Goal: Task Accomplishment & Management: Use online tool/utility

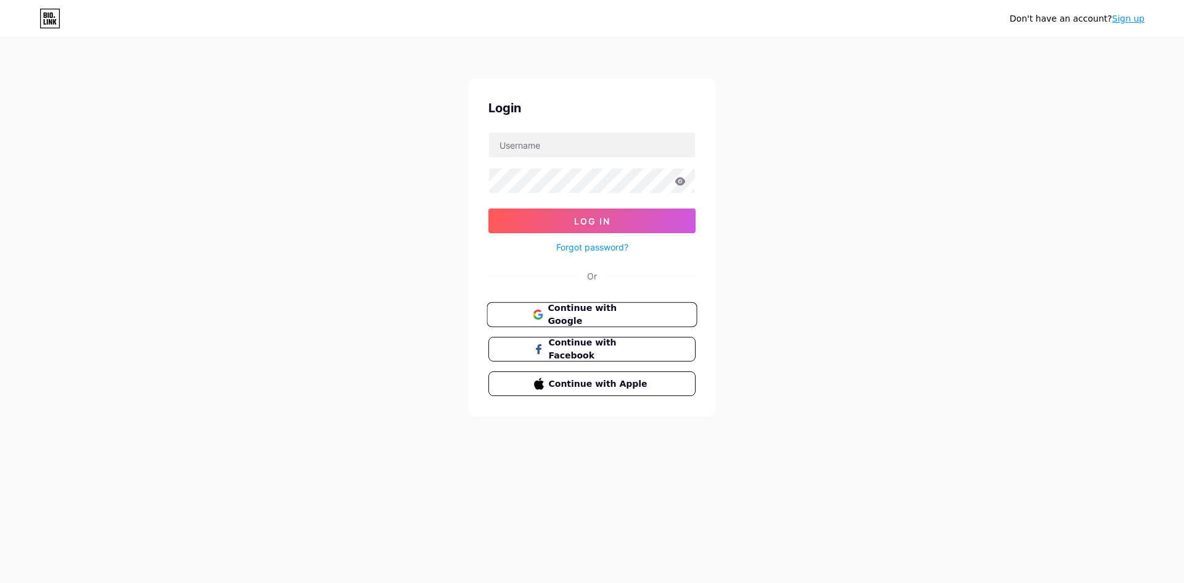
click at [560, 312] on span "Continue with Google" at bounding box center [599, 314] width 103 height 27
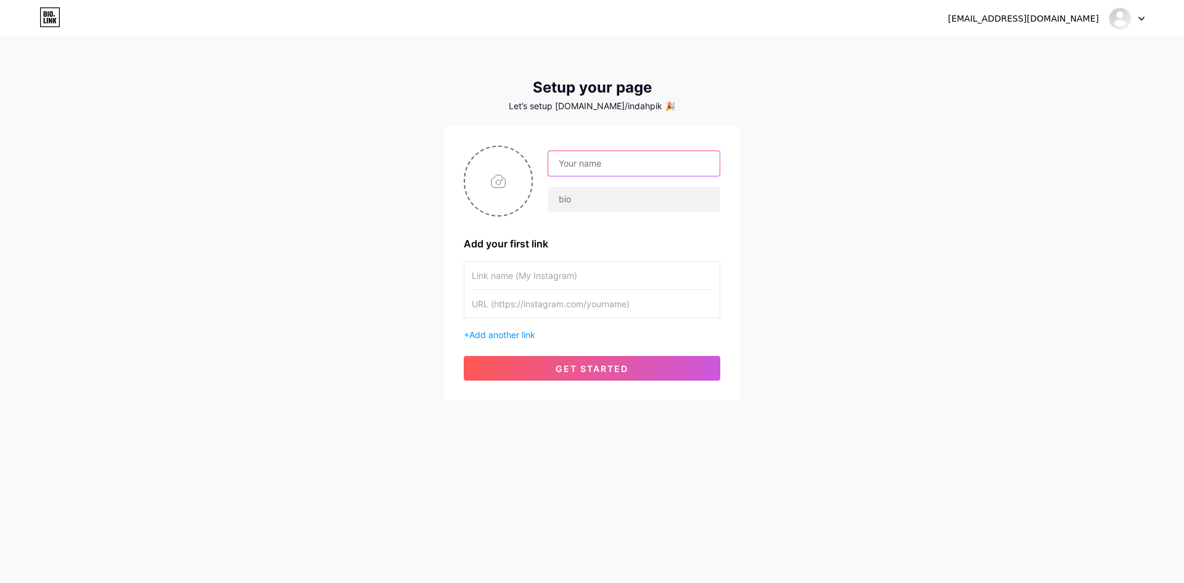
click at [606, 174] on input "text" at bounding box center [633, 163] width 171 height 25
type input "d"
type input "pik4d"
click at [638, 196] on input "text" at bounding box center [633, 199] width 171 height 25
type input "s"
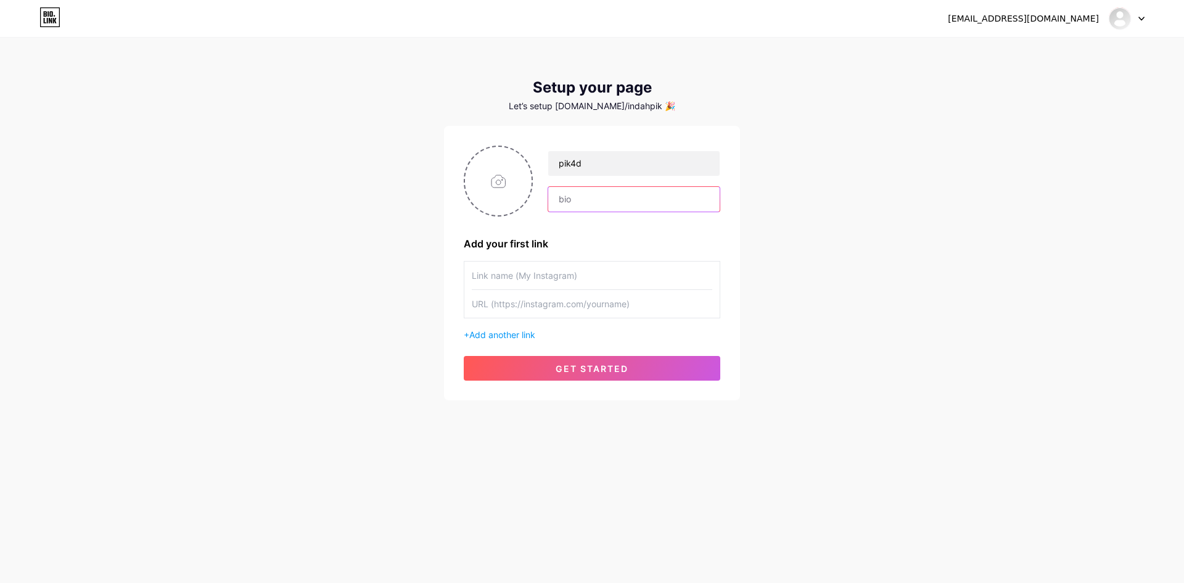
type input "x"
type input "z"
type input "zax1"
click at [628, 282] on input "text" at bounding box center [592, 275] width 240 height 28
paste input "https://heylink.me/pik4dindah1"
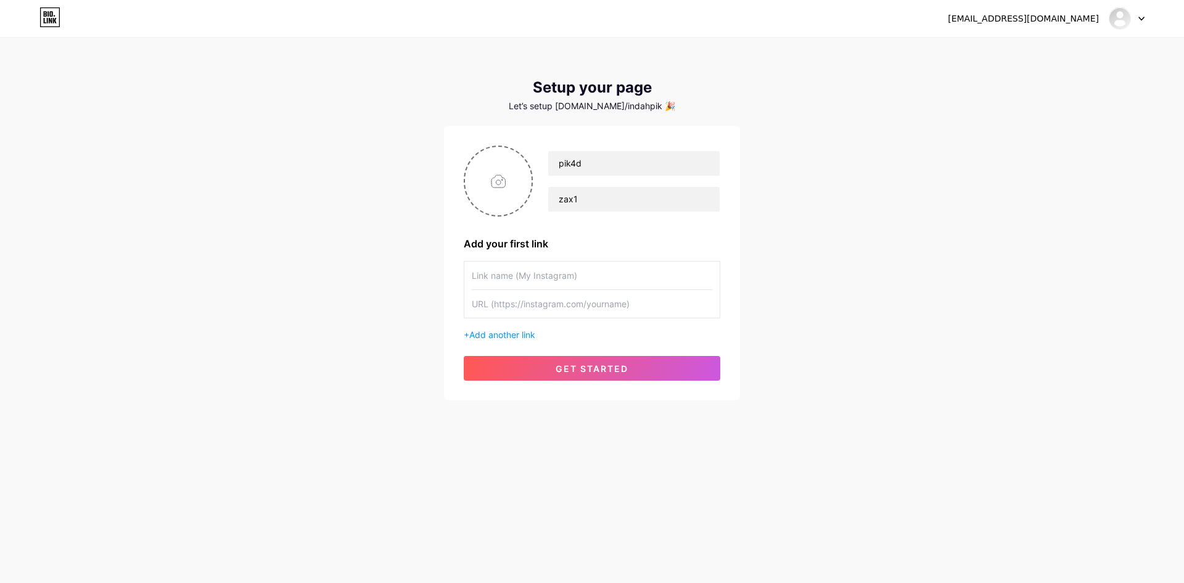
type input "https://heylink.me/pik4dindah1"
click at [563, 282] on input "text" at bounding box center [592, 275] width 240 height 28
type input "l"
type input "LINK LOGIN PIK4D"
click at [549, 311] on input "text" at bounding box center [592, 304] width 240 height 28
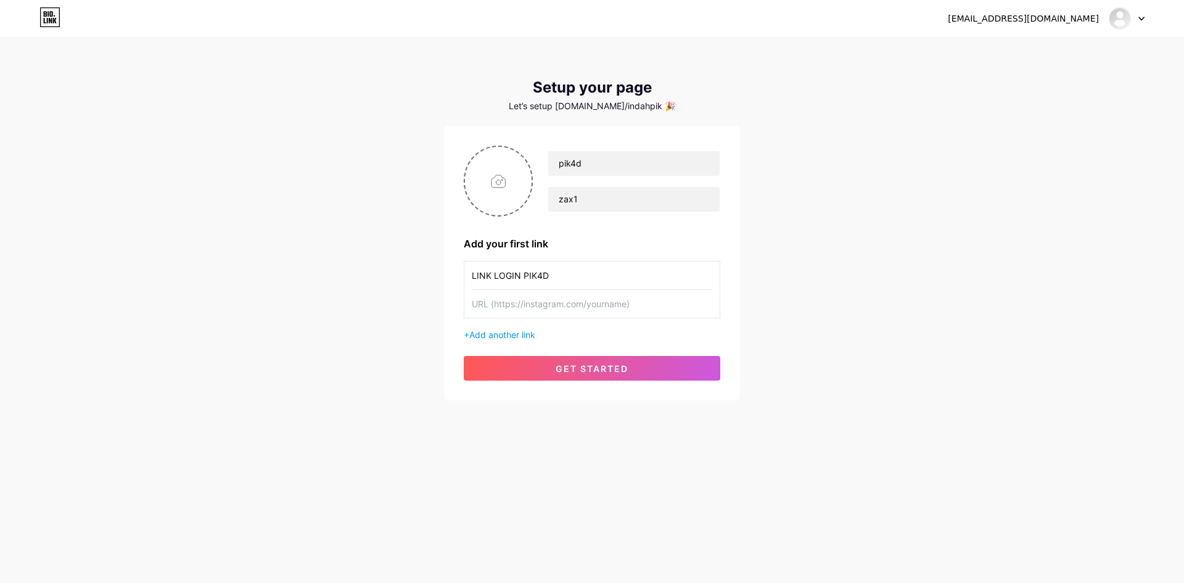
paste input "https://rebrand.ly/pik2th"
type input "https://rebrand.ly/pik2th"
click at [527, 371] on button "get started" at bounding box center [592, 368] width 256 height 25
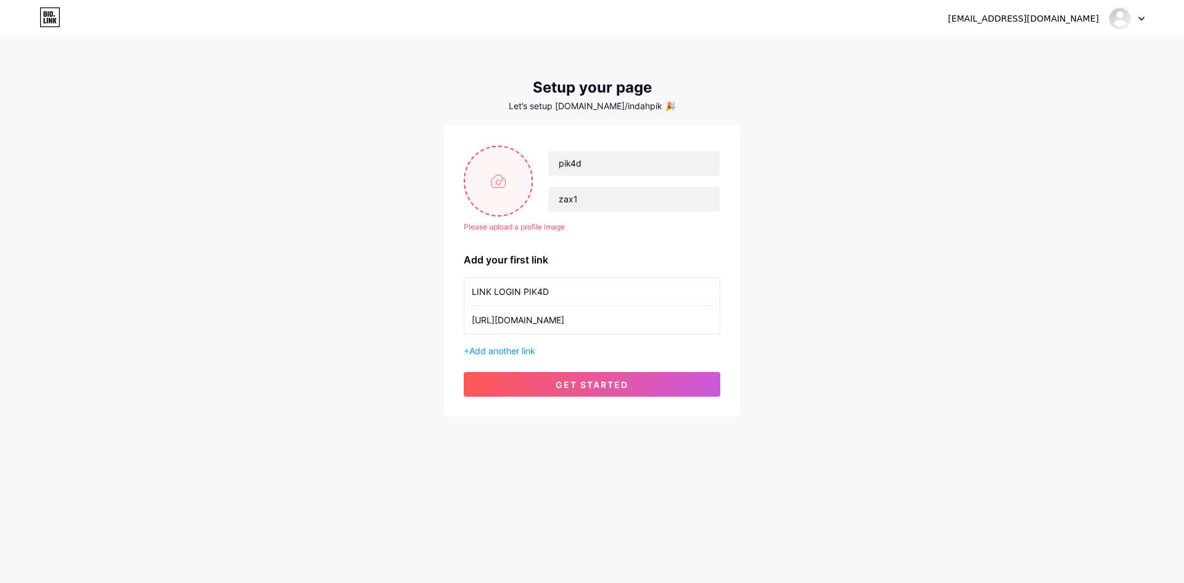
click at [509, 183] on input "file" at bounding box center [498, 181] width 67 height 68
type input "C:\fakepath\download (5).png"
click at [543, 384] on button "get started" at bounding box center [592, 384] width 256 height 25
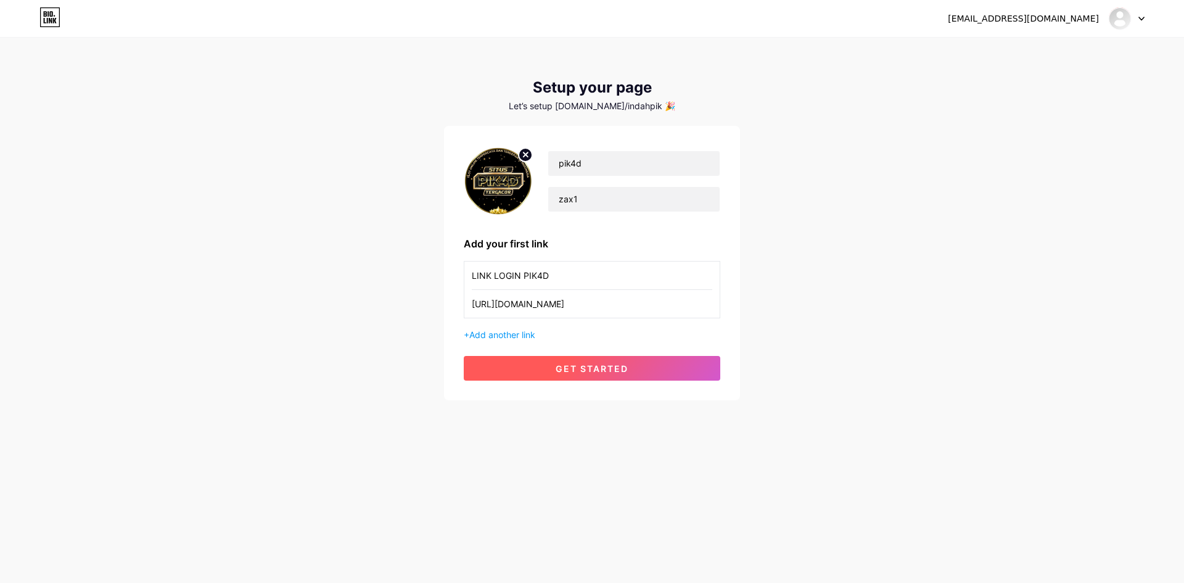
click at [542, 379] on button "get started" at bounding box center [592, 368] width 256 height 25
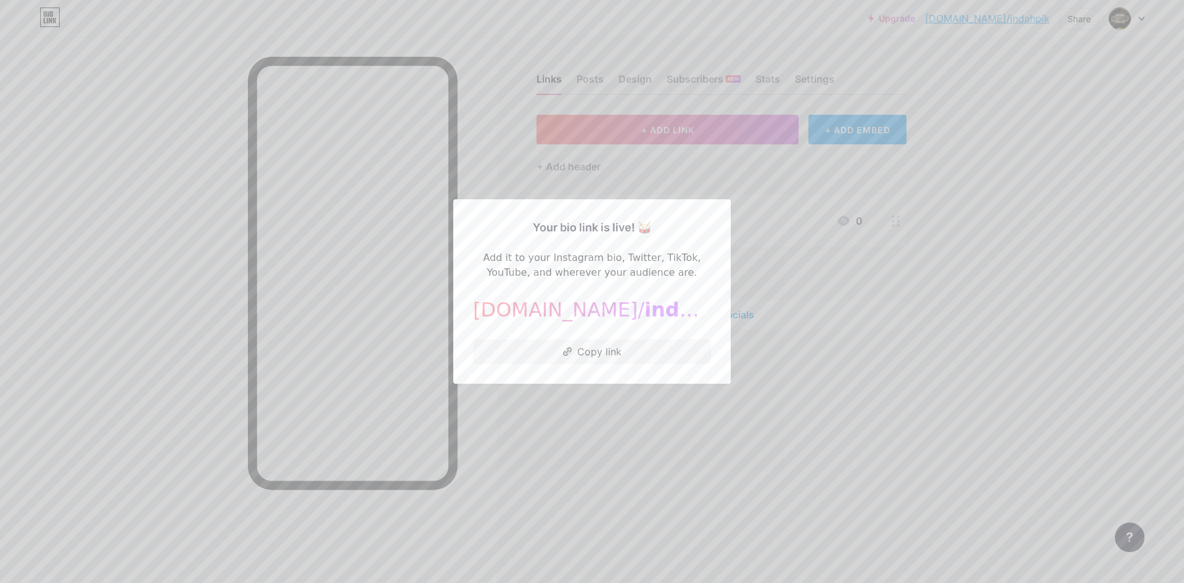
click at [634, 412] on div at bounding box center [592, 291] width 1184 height 583
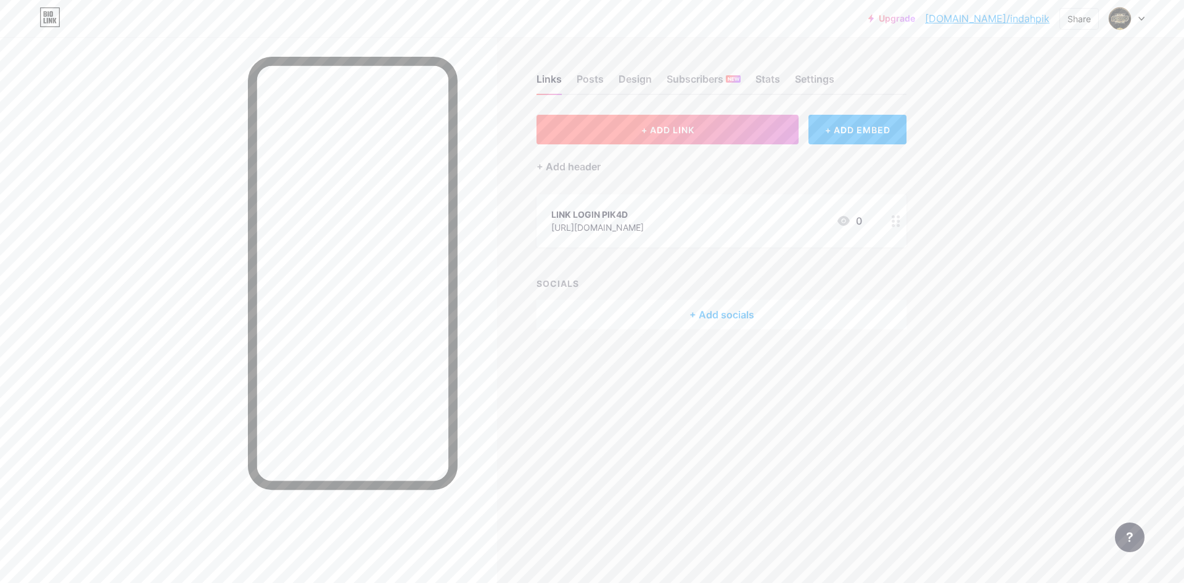
click at [700, 115] on button "+ ADD LINK" at bounding box center [667, 130] width 262 height 30
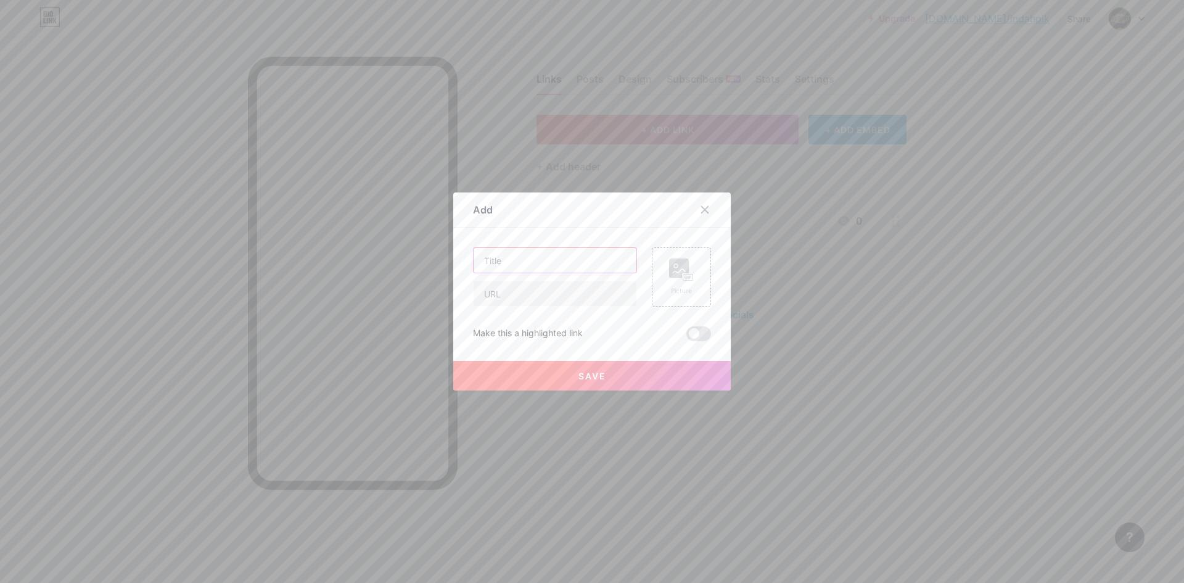
click at [544, 257] on input "text" at bounding box center [555, 260] width 163 height 25
click at [534, 298] on input "text" at bounding box center [555, 293] width 163 height 25
paste input "https://rebrand.ly/pik2th"
type input "https://rebrand.ly/pik2th"
click at [537, 269] on input "text" at bounding box center [555, 260] width 163 height 25
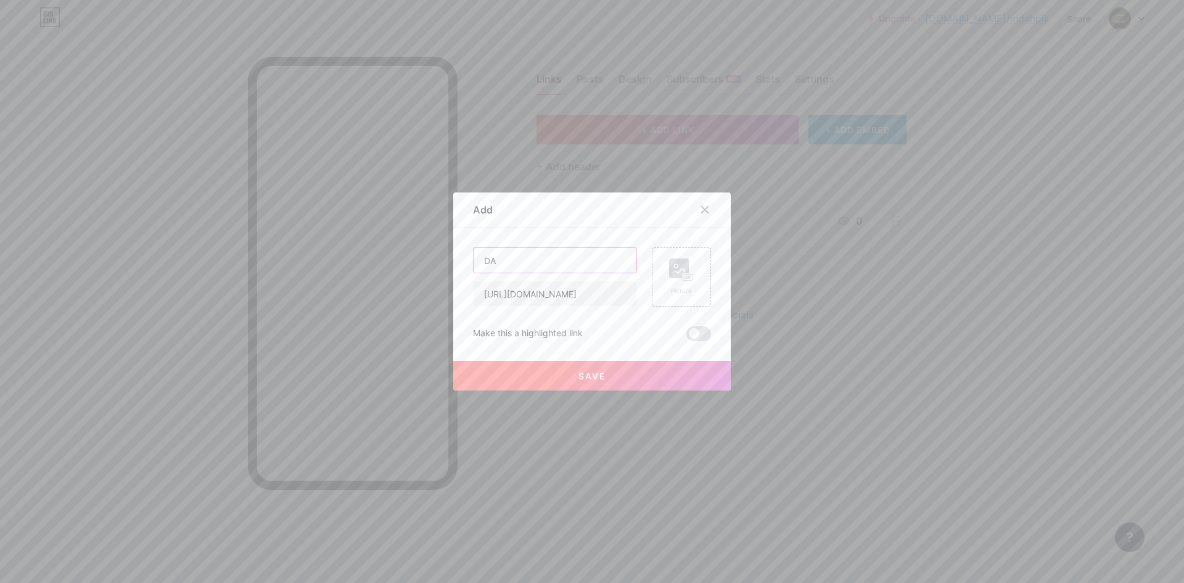
type input "D"
type input "L"
type input "LINK DAFTAR PIK4D"
click at [562, 372] on button "Save" at bounding box center [591, 376] width 277 height 30
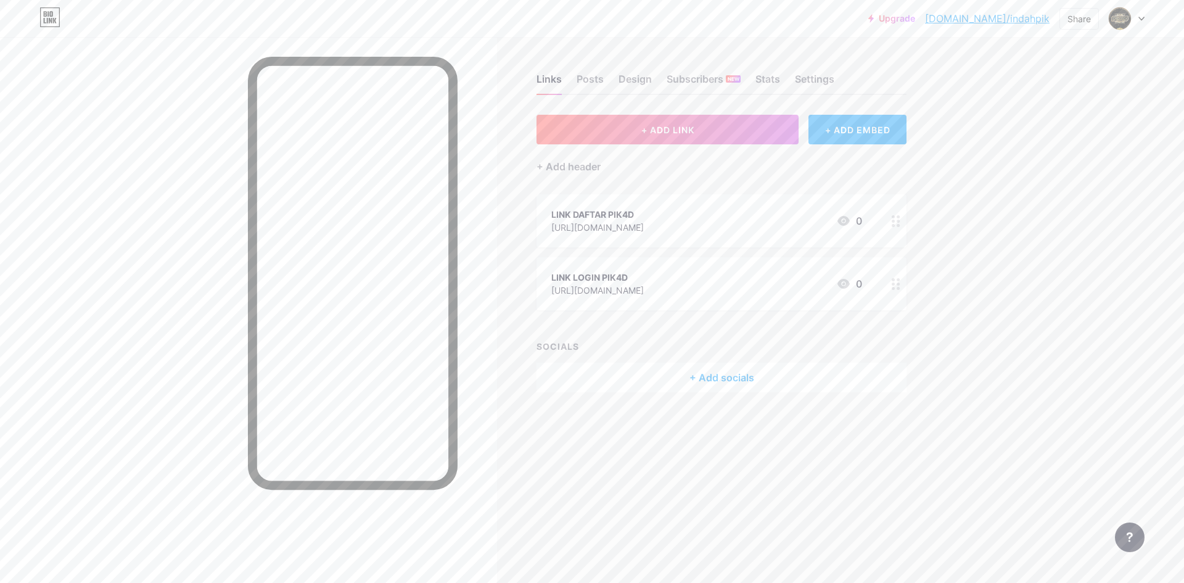
click at [715, 215] on div "LINK DAFTAR PIK4D https://rebrand.ly/pik2th 0" at bounding box center [706, 221] width 311 height 28
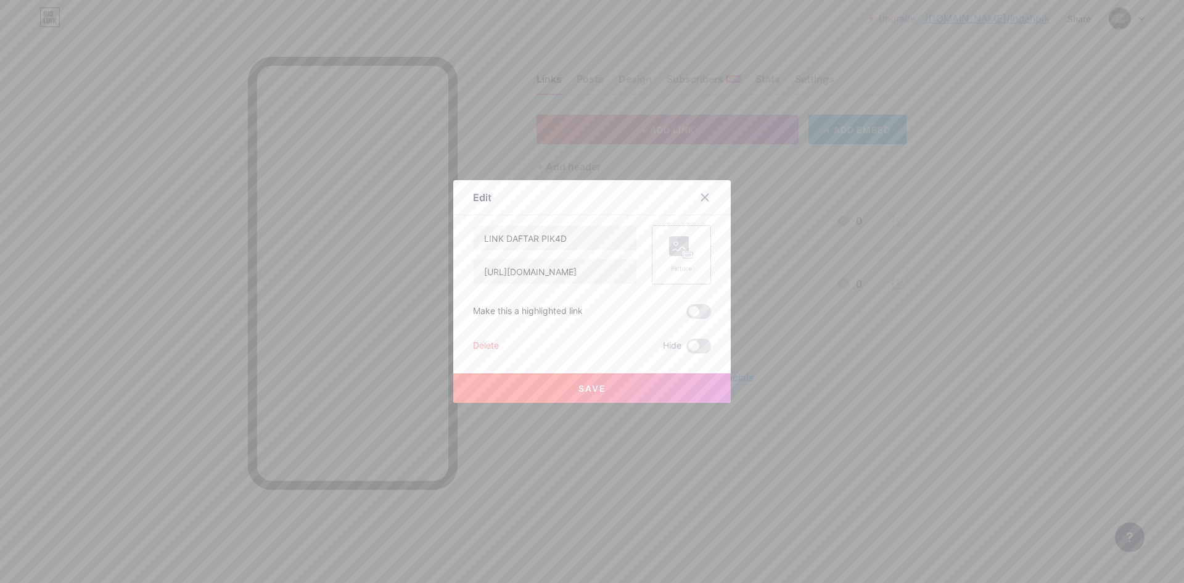
click at [673, 261] on div "Picture" at bounding box center [681, 254] width 25 height 37
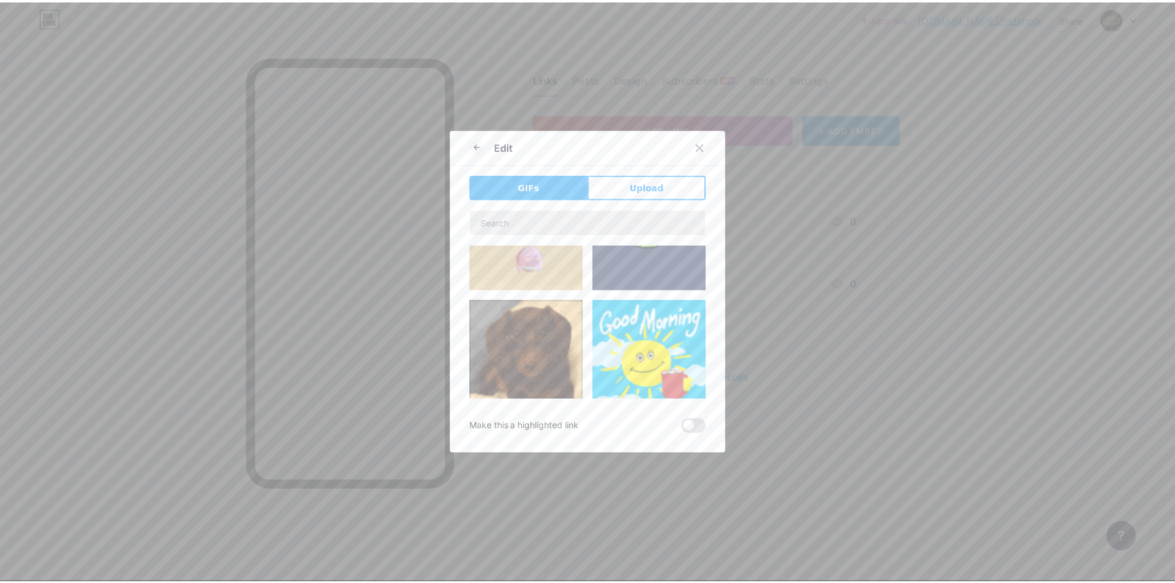
scroll to position [123, 0]
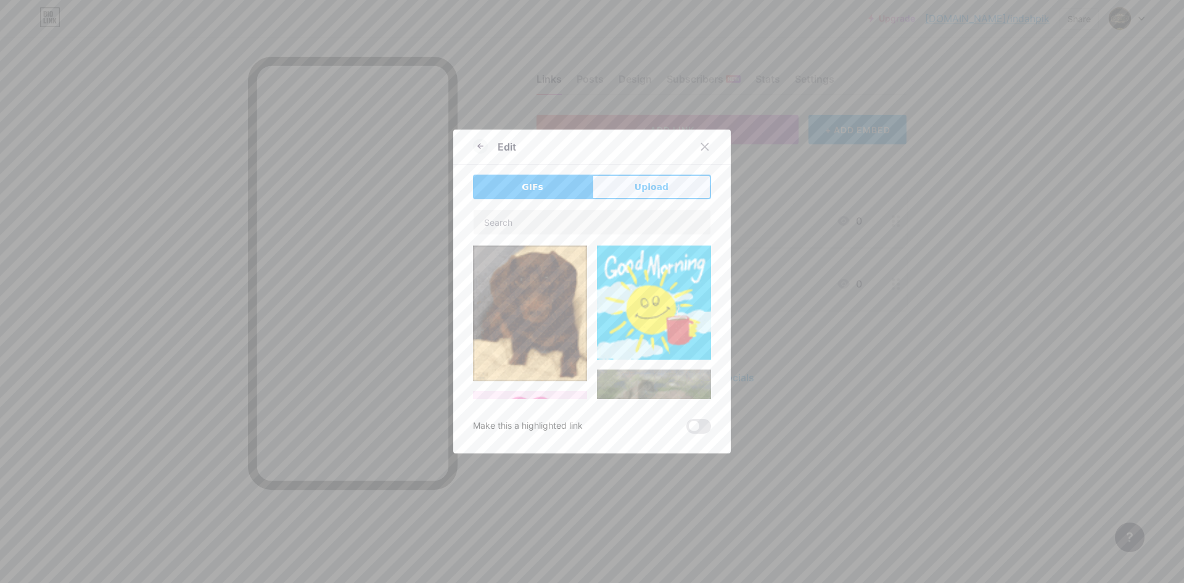
click at [636, 191] on span "Upload" at bounding box center [651, 187] width 34 height 13
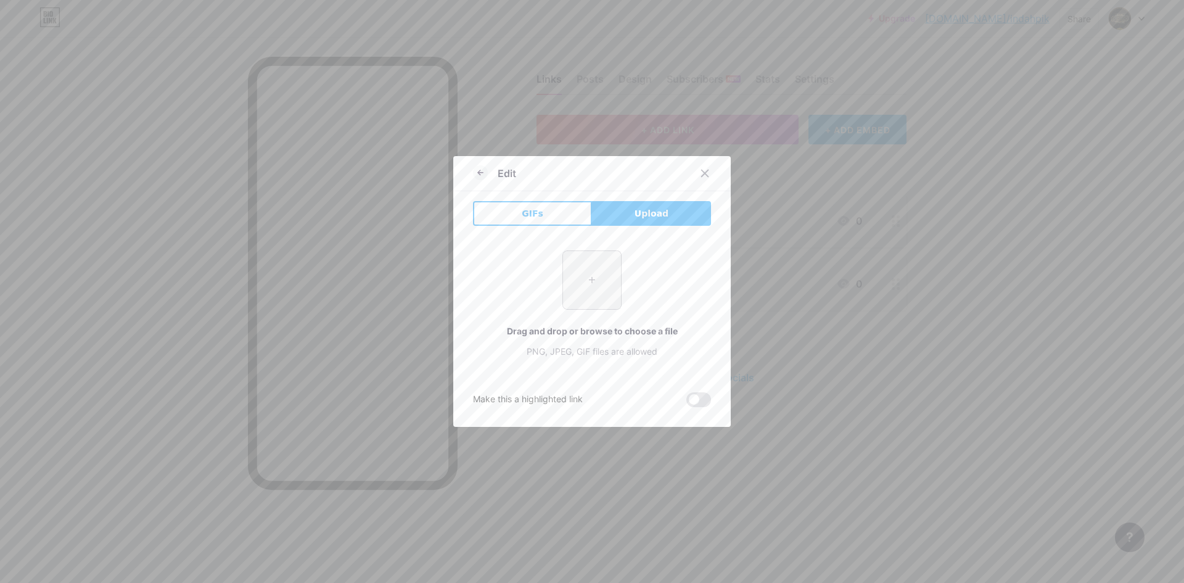
click at [591, 275] on input "file" at bounding box center [592, 280] width 58 height 58
type input "C:\fakepath\download (5).png"
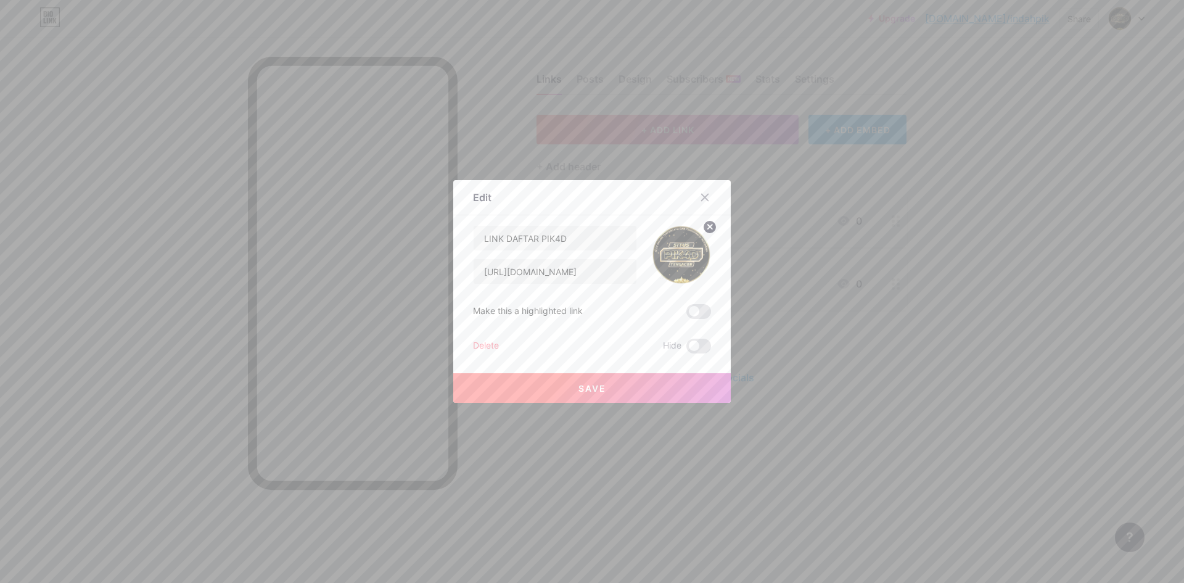
click at [556, 386] on button "Save" at bounding box center [591, 388] width 277 height 30
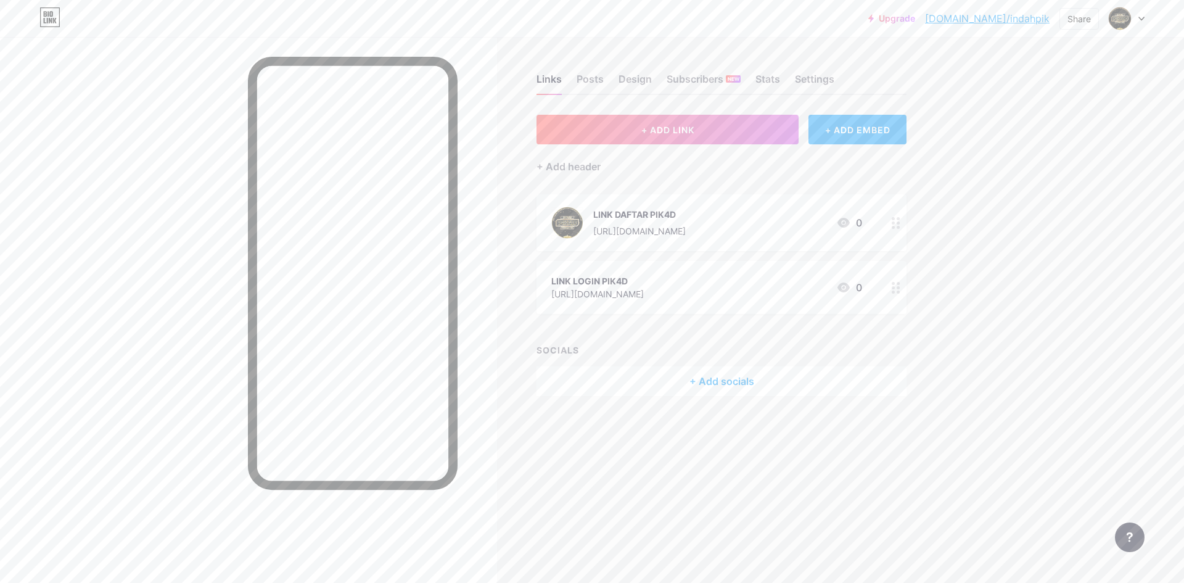
click at [653, 290] on div "LINK LOGIN PIK4D https://rebrand.ly/pik2th 0" at bounding box center [706, 287] width 311 height 28
click at [687, 252] on rect at bounding box center [688, 255] width 10 height 6
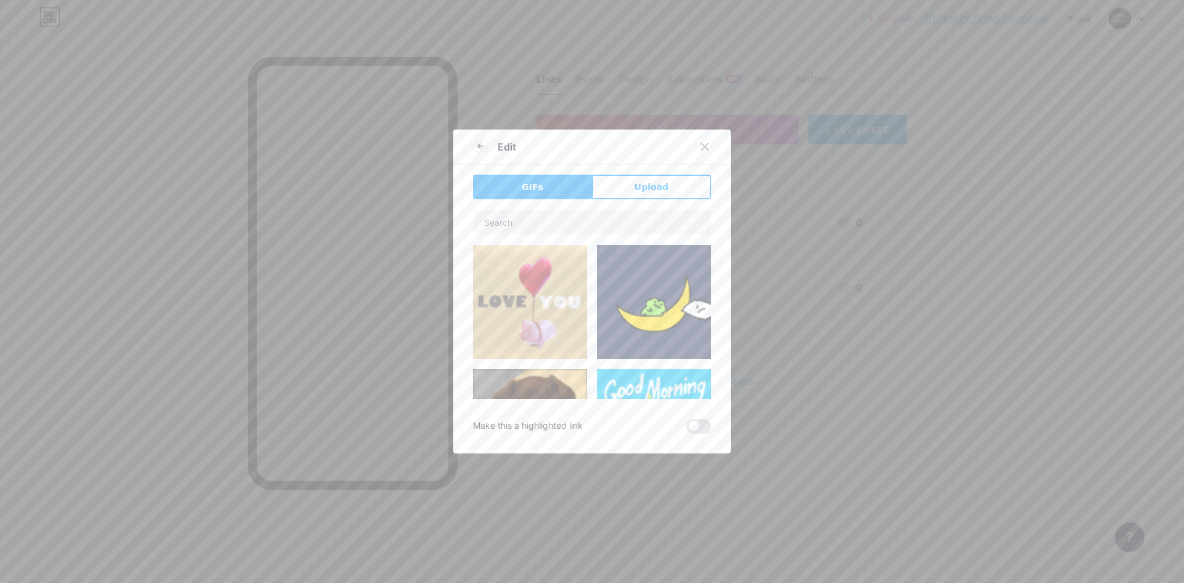
click at [646, 182] on span "Upload" at bounding box center [651, 187] width 34 height 13
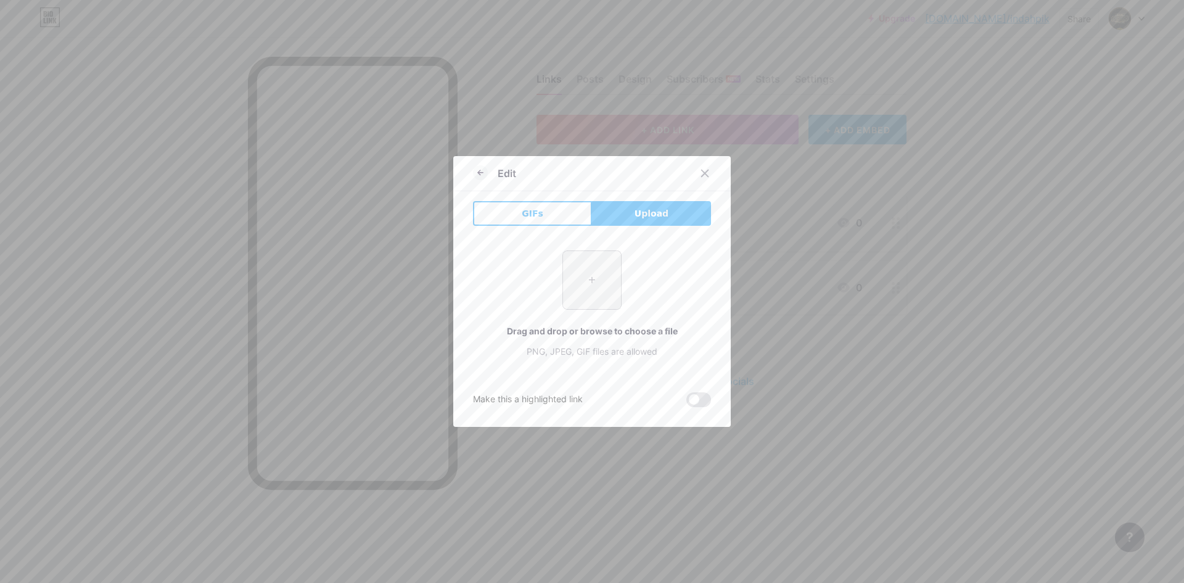
click at [588, 279] on input "file" at bounding box center [592, 280] width 58 height 58
type input "C:\fakepath\download (5).png"
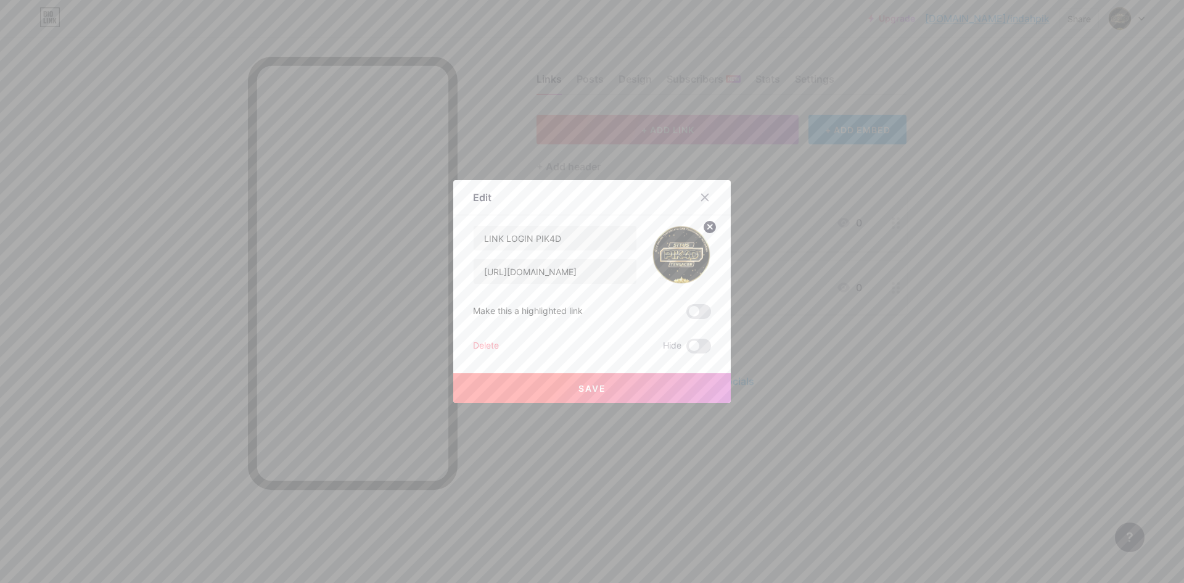
drag, startPoint x: 560, startPoint y: 385, endPoint x: 526, endPoint y: 378, distance: 35.2
click at [560, 385] on button "Save" at bounding box center [591, 388] width 277 height 30
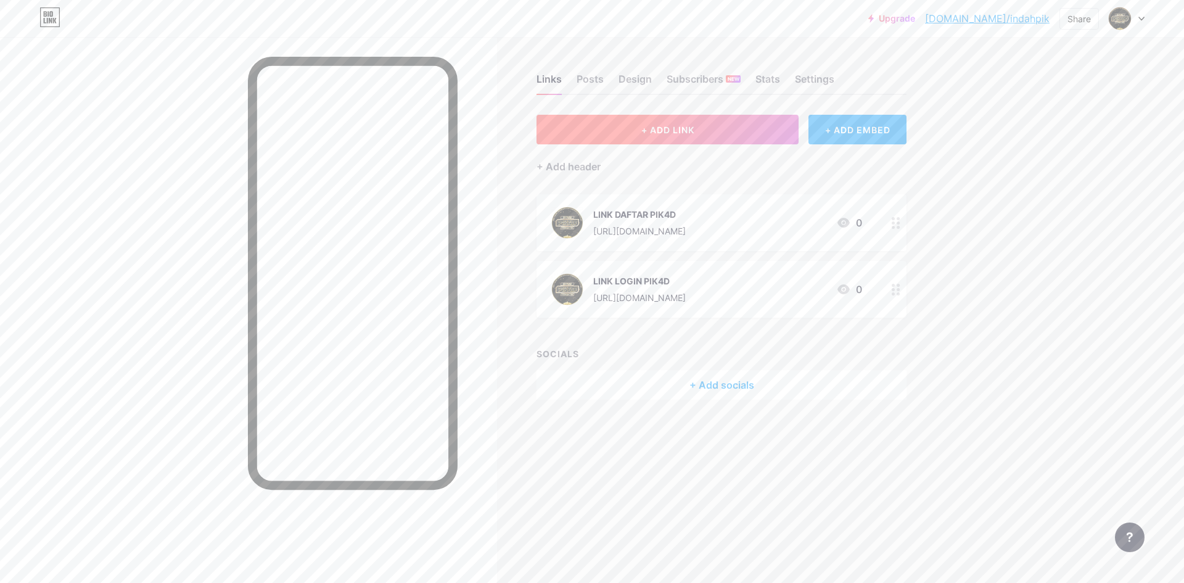
click at [659, 129] on span "+ ADD LINK" at bounding box center [667, 130] width 53 height 10
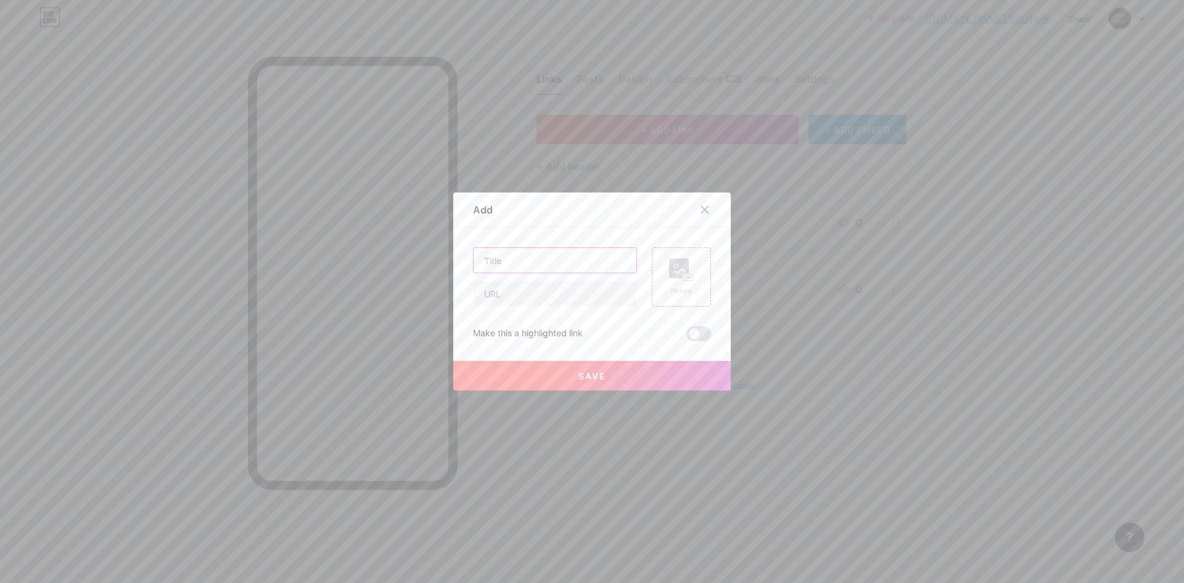
click at [576, 259] on input "text" at bounding box center [555, 260] width 163 height 25
paste input "https://rebrand.ly/pik2th"
type input "https://rebrand.ly/pik2th"
click at [540, 295] on input "text" at bounding box center [555, 293] width 163 height 25
paste input "https://rebrand.ly/pik2th"
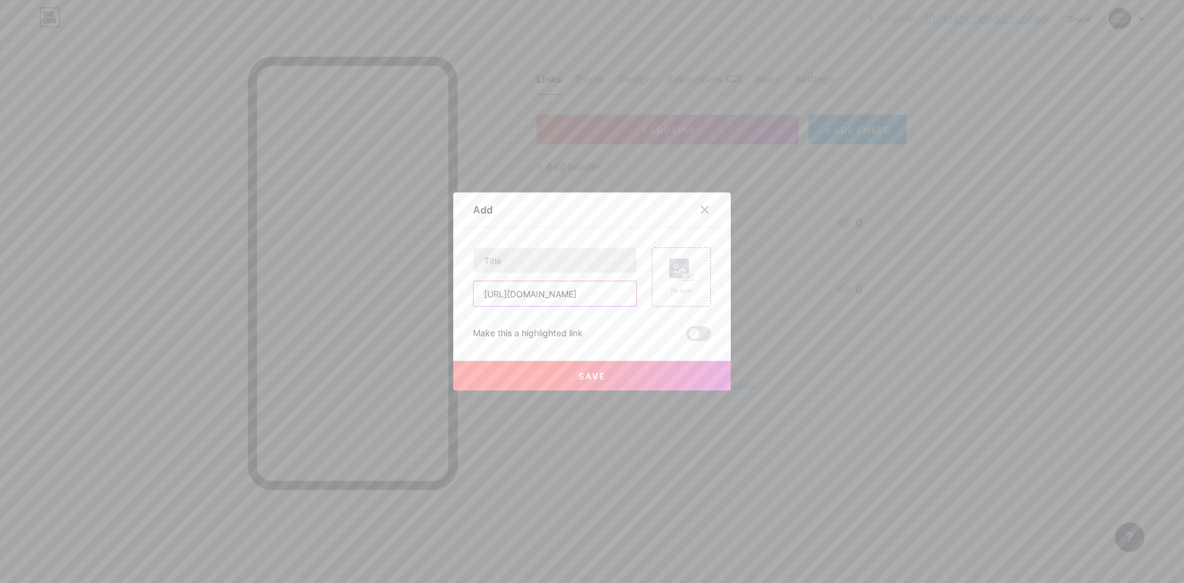
type input "https://rebrand.ly/pik2th"
click at [537, 271] on input "text" at bounding box center [555, 260] width 163 height 25
type input "D"
type input "L"
type input "RTP PASTI PIK4D"
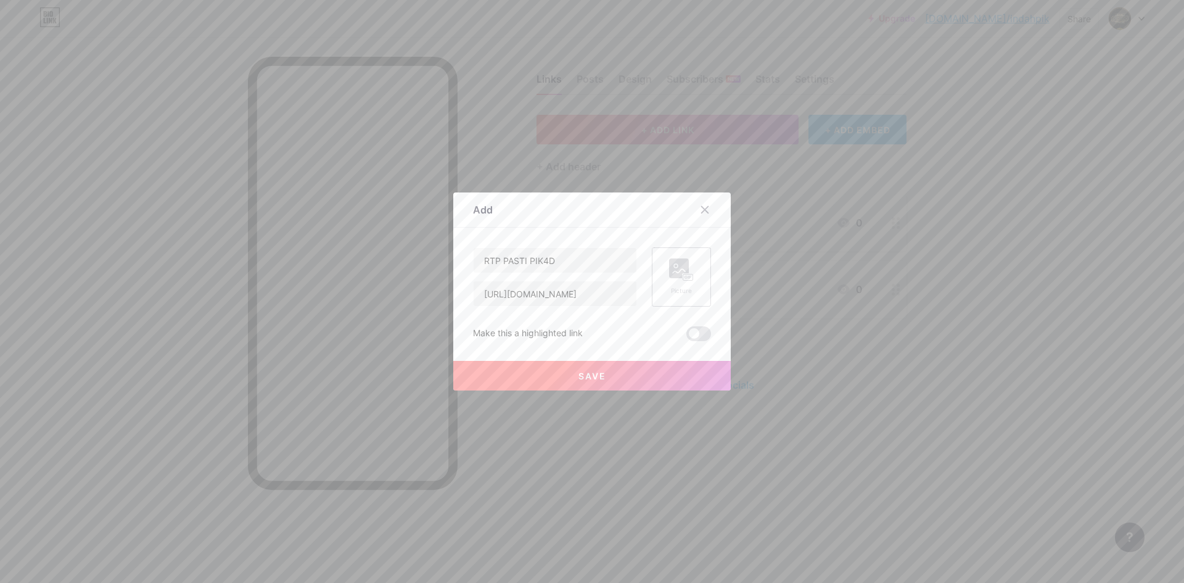
click at [654, 274] on div "Picture" at bounding box center [681, 276] width 59 height 59
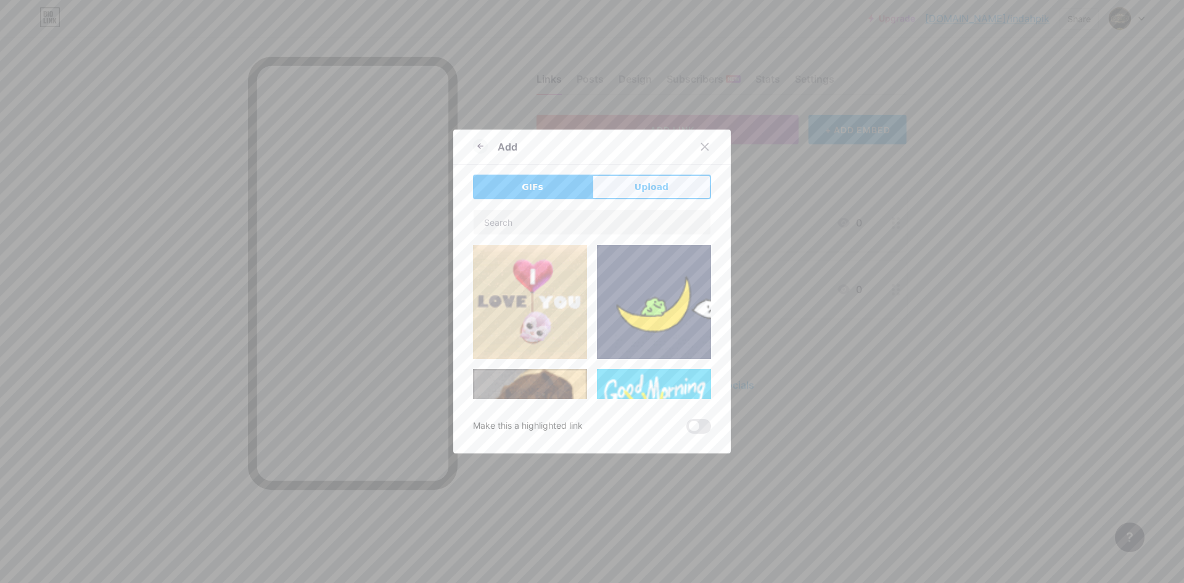
click at [655, 186] on span "Upload" at bounding box center [651, 187] width 34 height 13
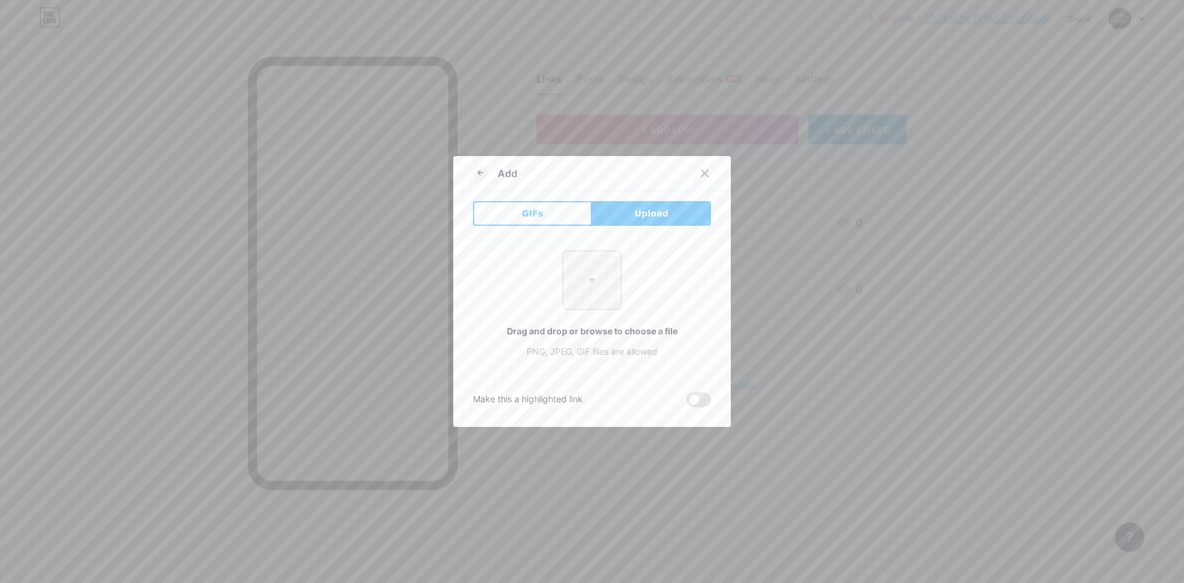
click at [590, 285] on input "file" at bounding box center [592, 280] width 58 height 58
type input "C:\fakepath\download__54_-removebg-preview.png"
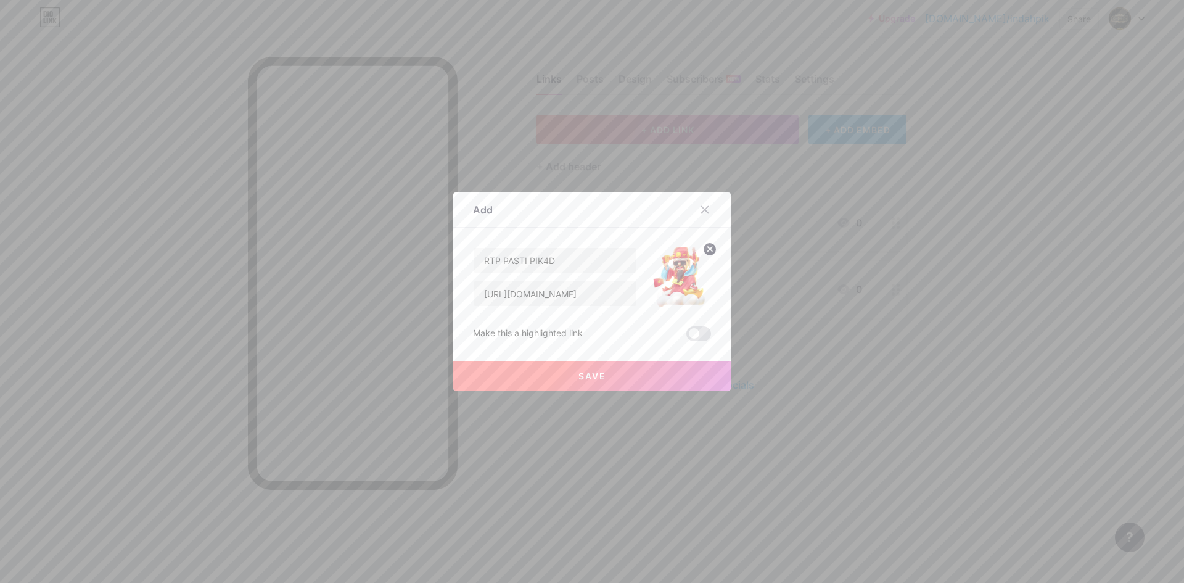
click at [602, 372] on button "Save" at bounding box center [591, 376] width 277 height 30
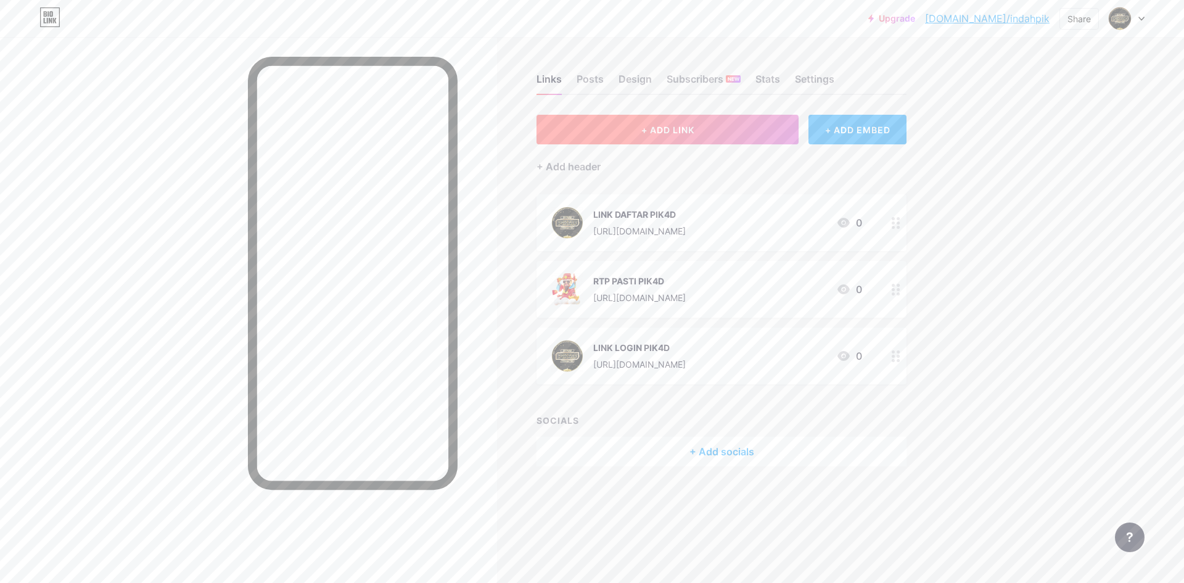
click at [634, 118] on button "+ ADD LINK" at bounding box center [667, 130] width 262 height 30
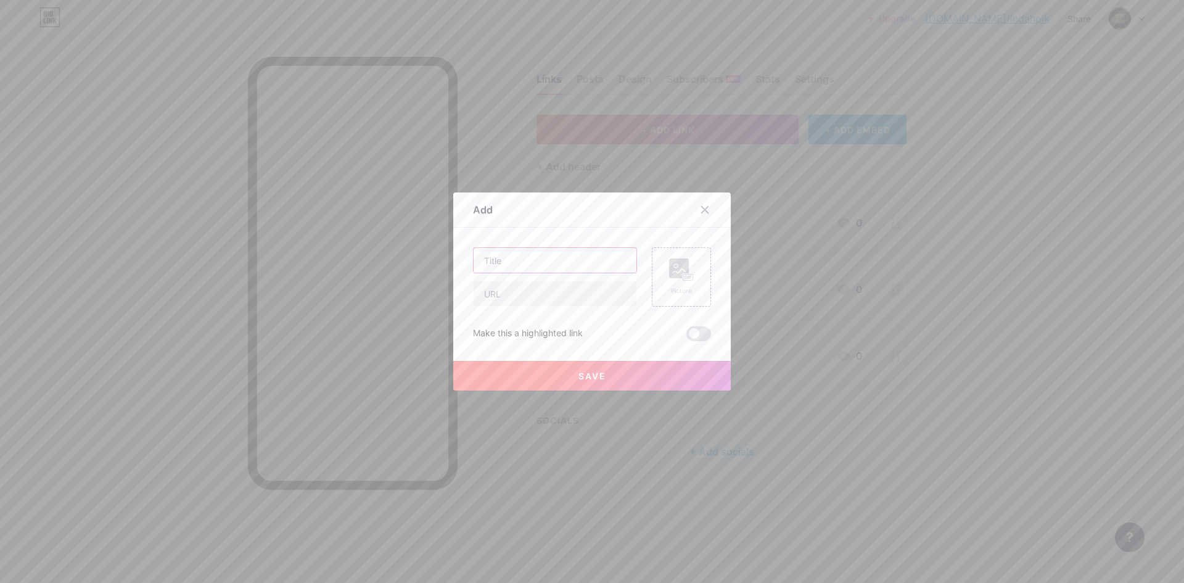
click at [559, 255] on input "text" at bounding box center [555, 260] width 163 height 25
type input "LINK ALTERNATIF PIK4D"
click at [556, 289] on input "text" at bounding box center [555, 293] width 163 height 25
paste input "https://rebrand.ly/pik2th"
type input "https://rebrand.ly/pik2th"
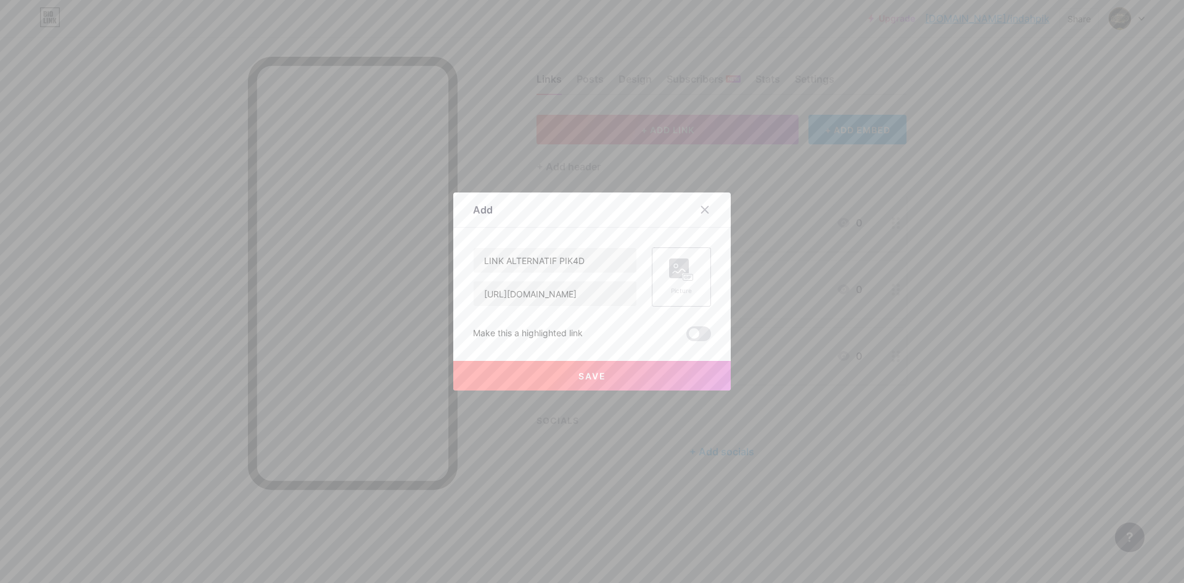
click at [697, 282] on div "Picture" at bounding box center [681, 276] width 59 height 59
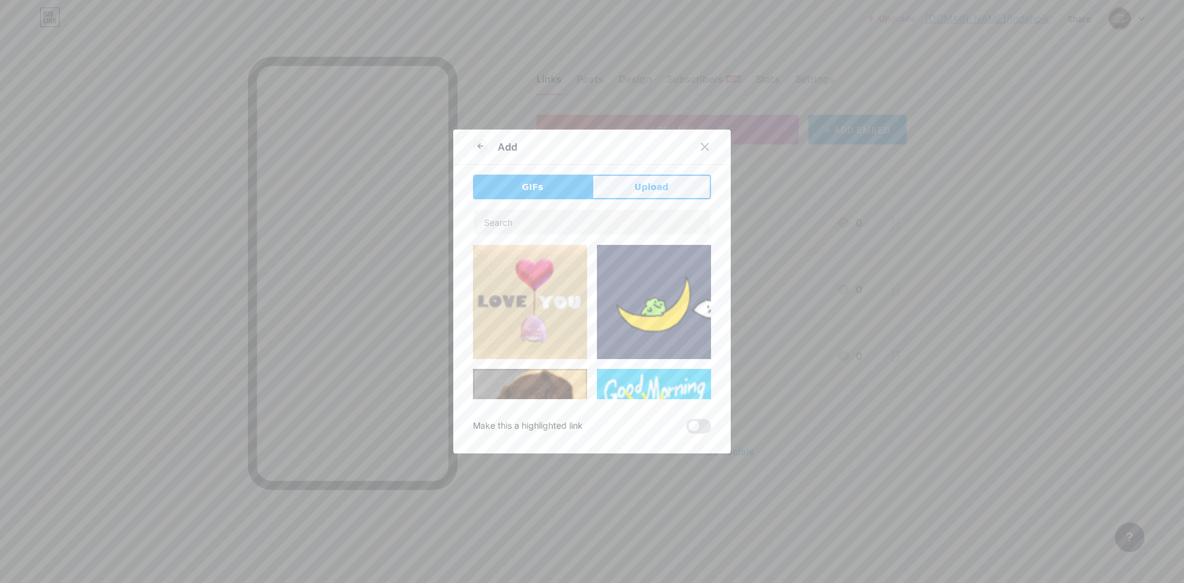
click at [649, 185] on span "Upload" at bounding box center [651, 187] width 34 height 13
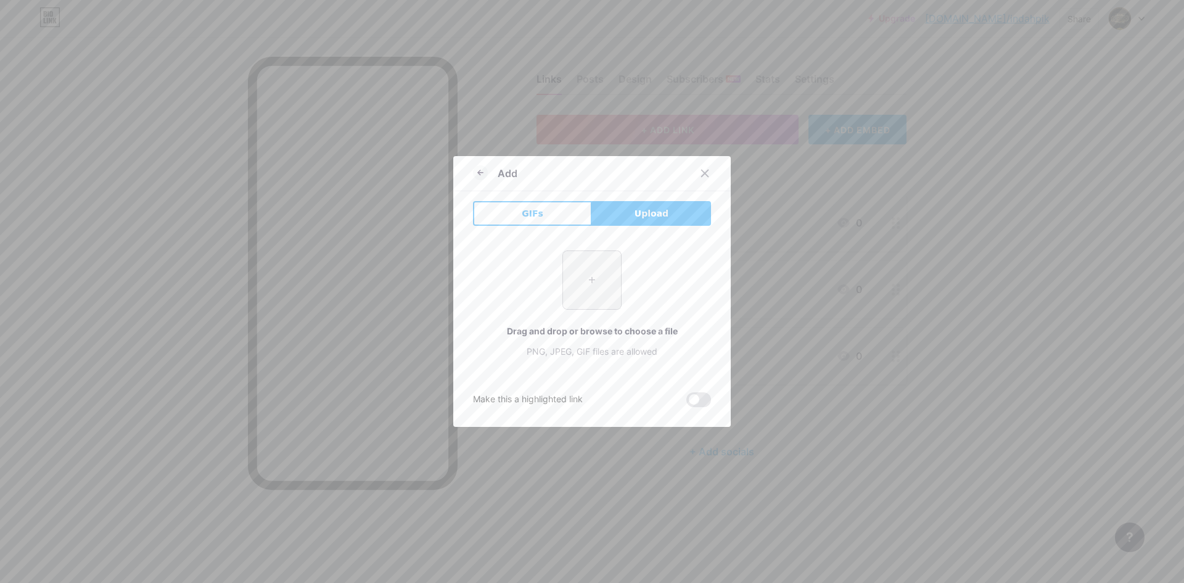
click at [588, 282] on input "file" at bounding box center [592, 280] width 58 height 58
type input "C:\fakepath\download (5).png"
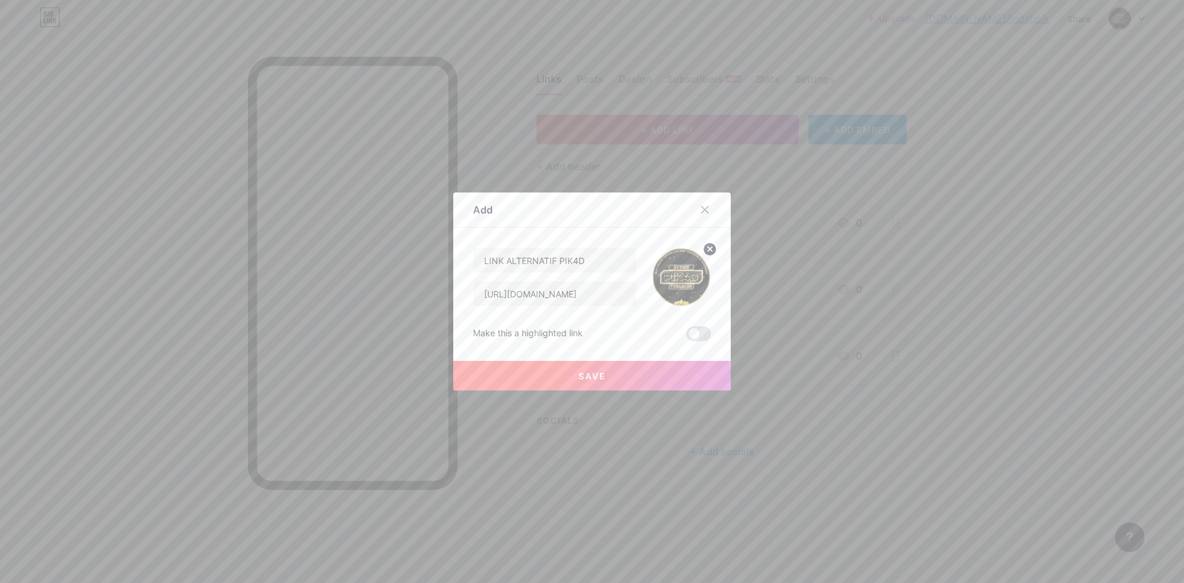
click at [586, 375] on span "Save" at bounding box center [592, 376] width 28 height 10
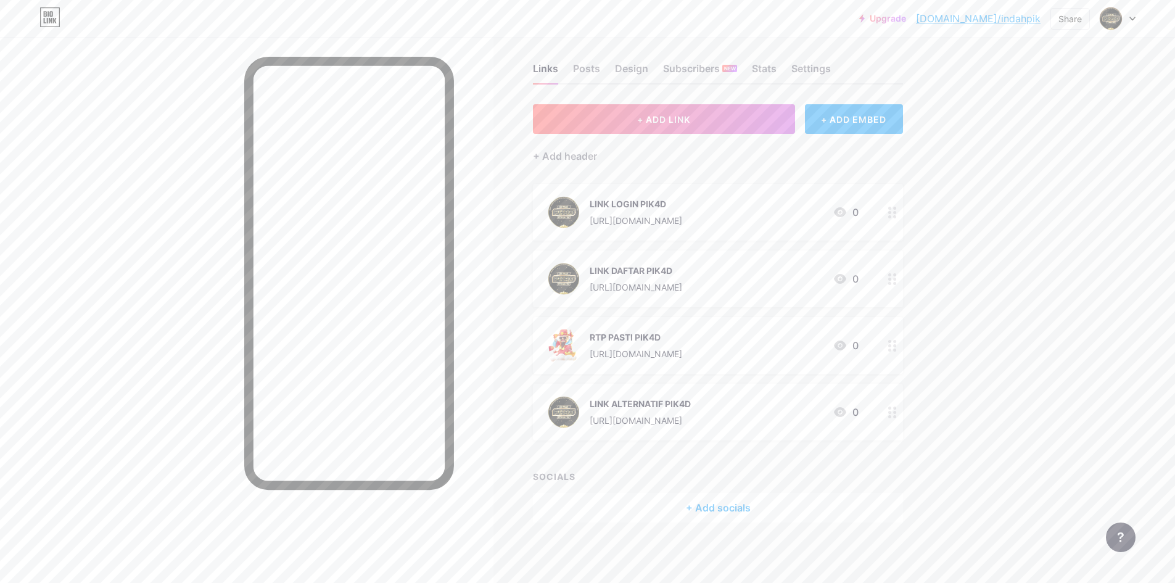
scroll to position [0, 0]
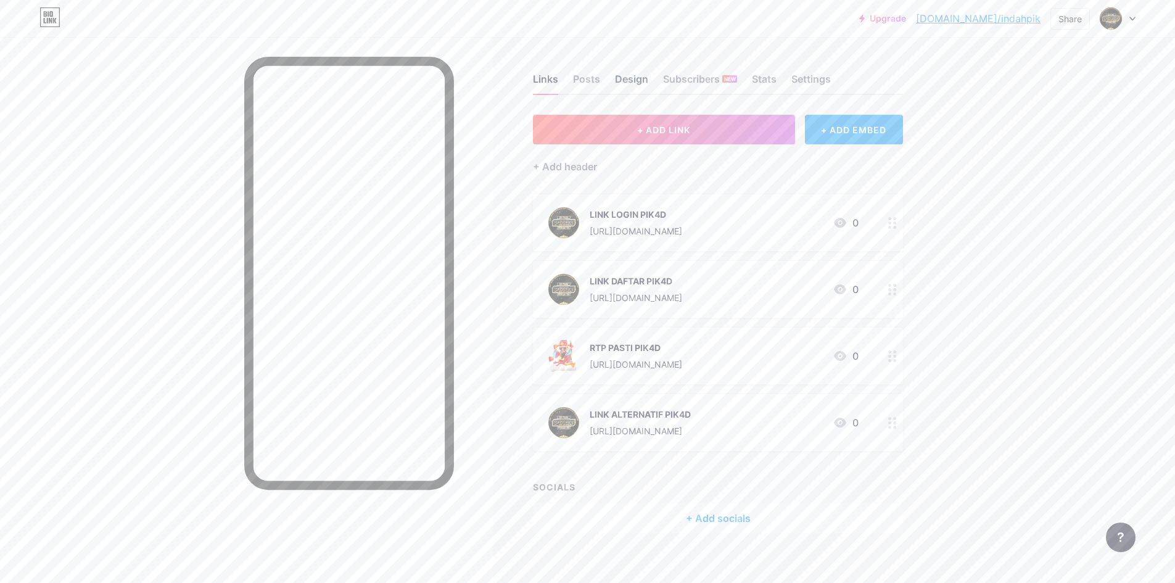
click at [628, 75] on div "Design" at bounding box center [631, 83] width 33 height 22
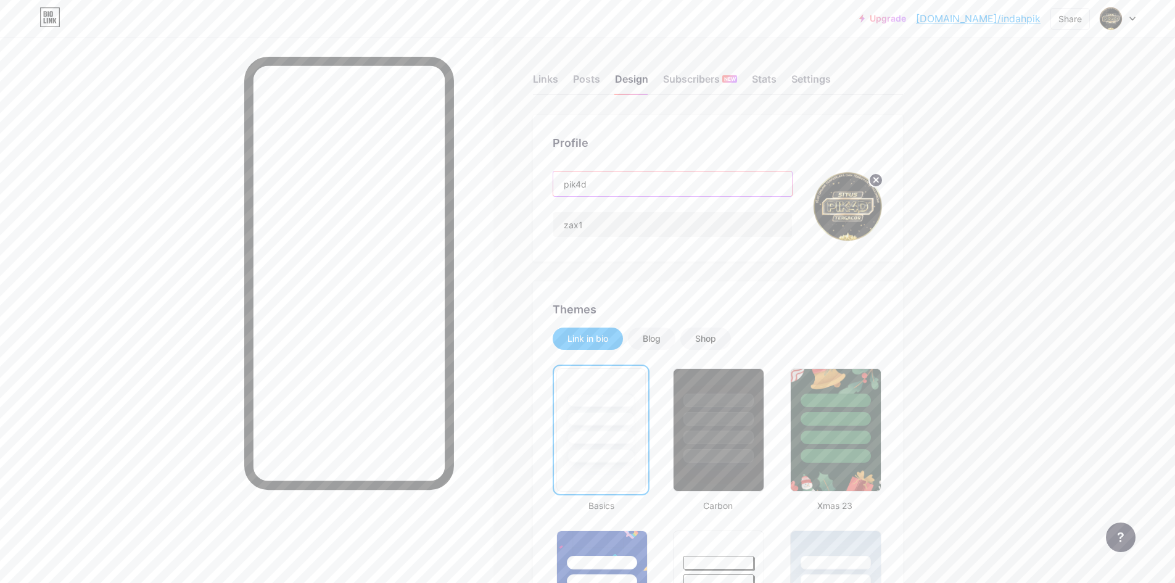
click at [638, 183] on input "pik4d" at bounding box center [672, 183] width 239 height 25
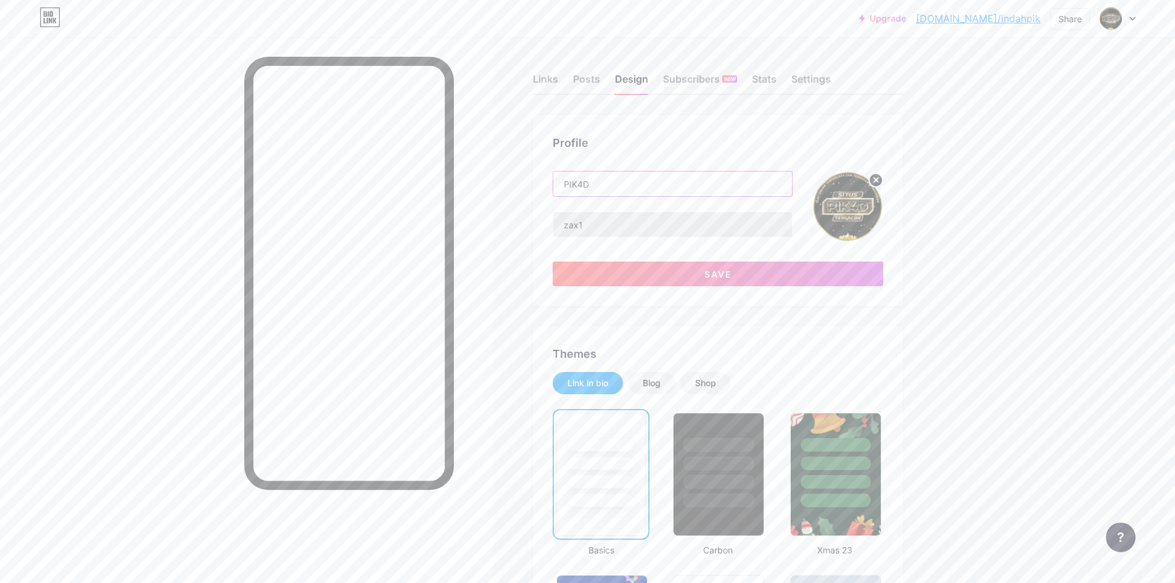
type input "PIK4D"
click at [657, 228] on input "zax1" at bounding box center [672, 224] width 239 height 25
type input "s"
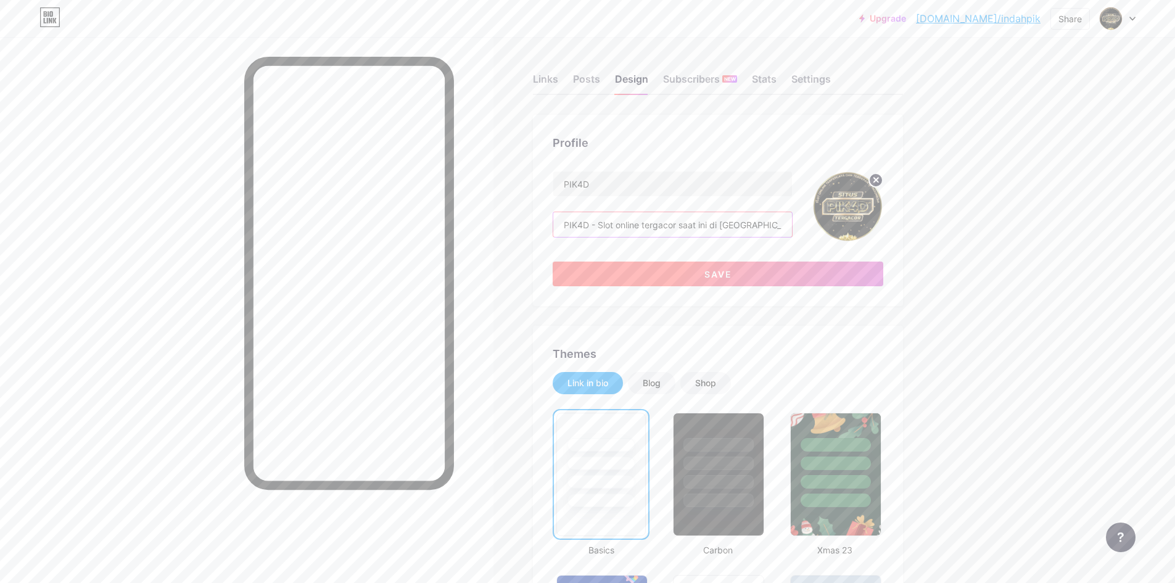
type input "PIK4D - Slot online tergacor saat ini di indonesia"
click at [631, 275] on button "Save" at bounding box center [717, 273] width 330 height 25
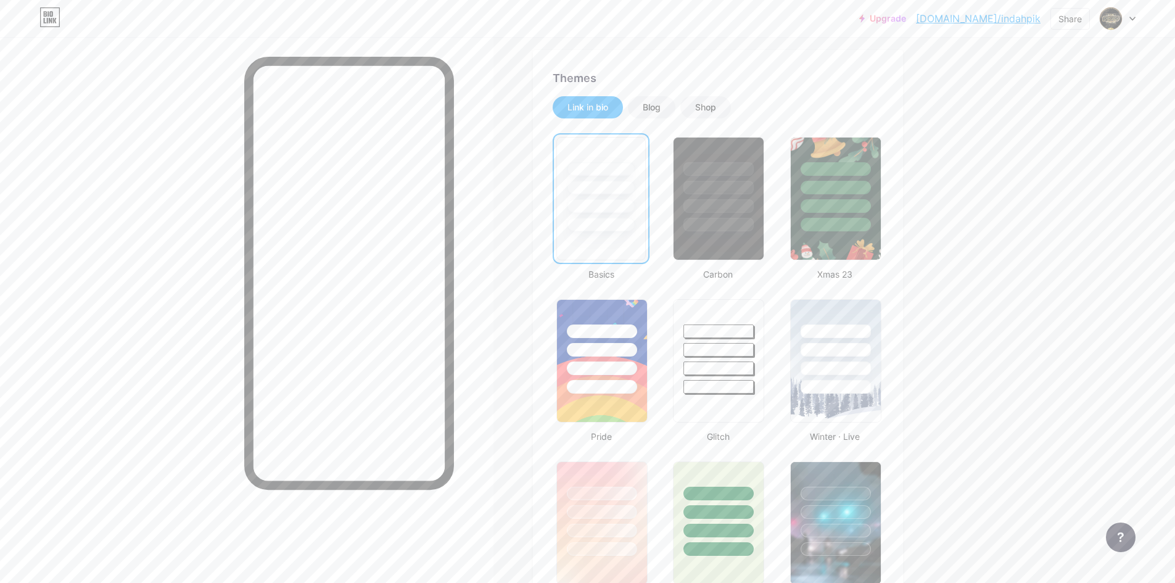
scroll to position [185, 0]
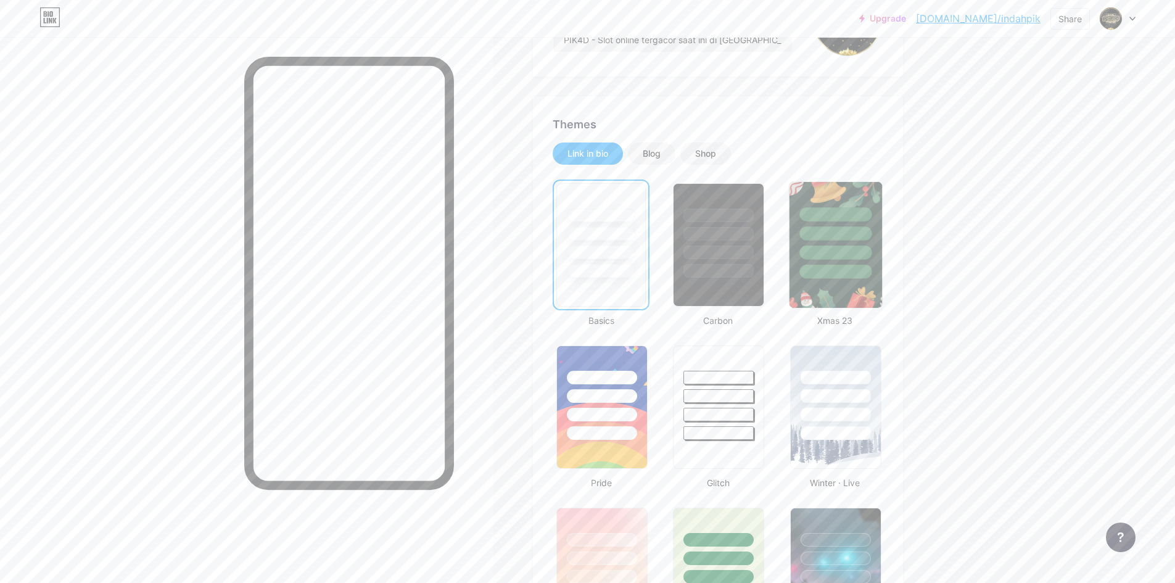
click at [824, 265] on div at bounding box center [835, 272] width 72 height 14
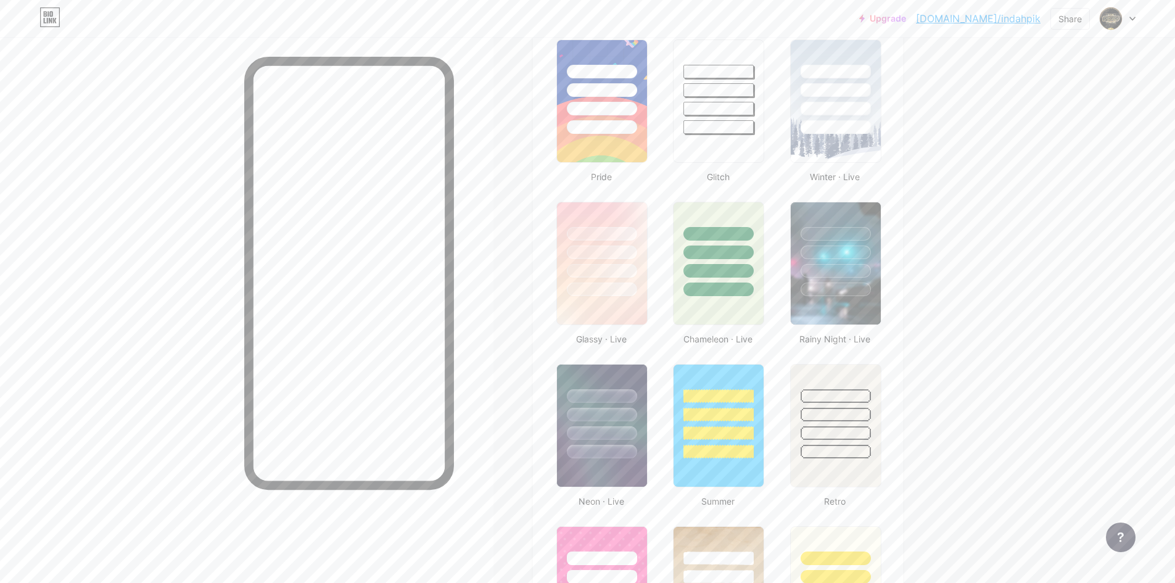
scroll to position [555, 0]
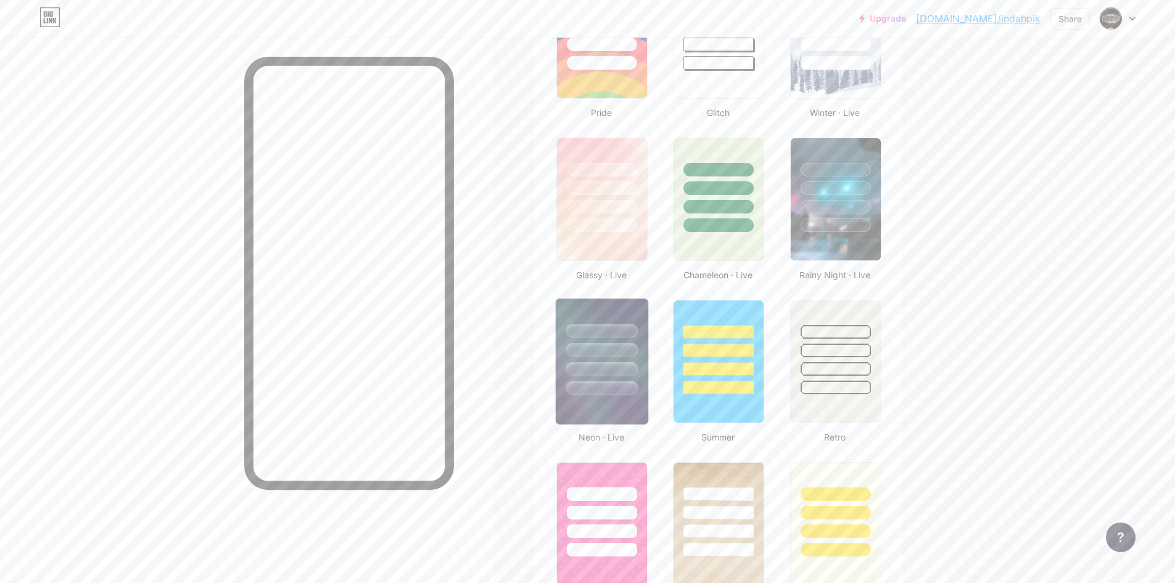
click at [564, 364] on div at bounding box center [602, 346] width 92 height 97
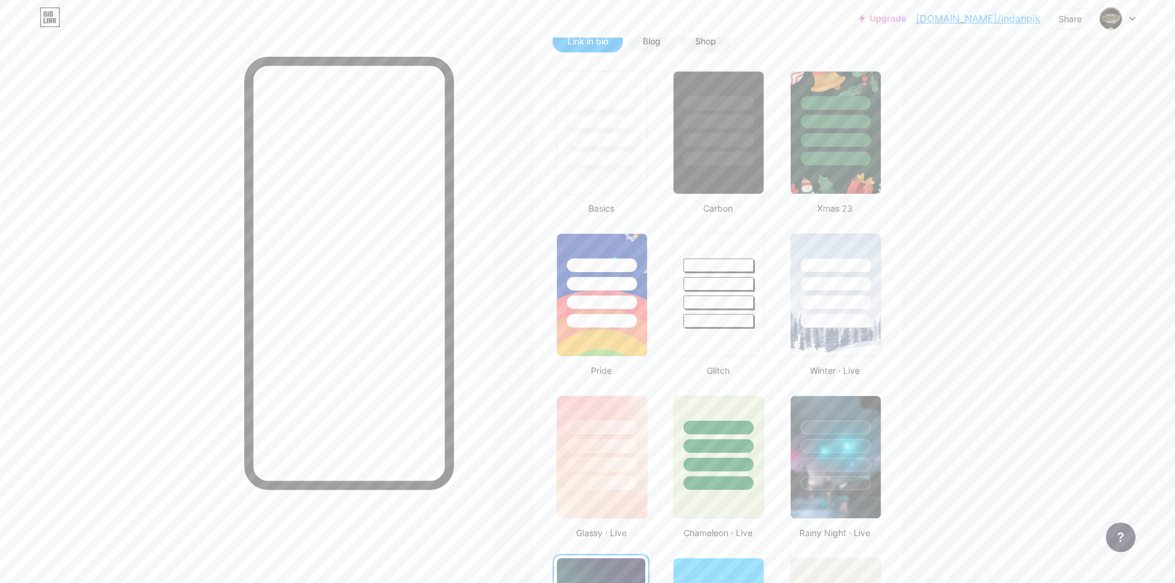
scroll to position [62, 0]
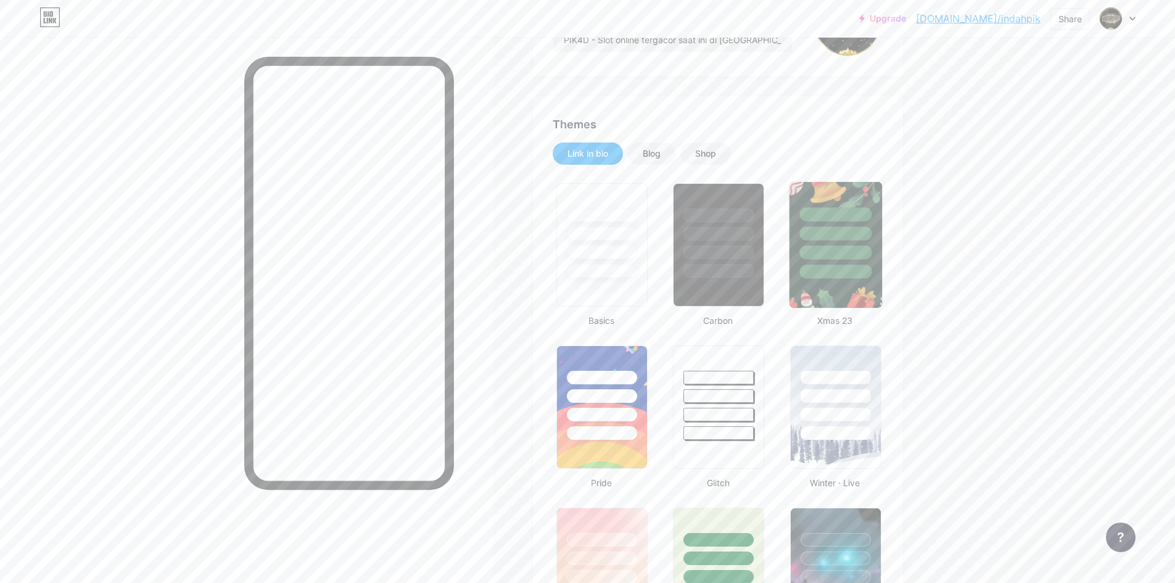
click at [828, 252] on div at bounding box center [835, 252] width 72 height 14
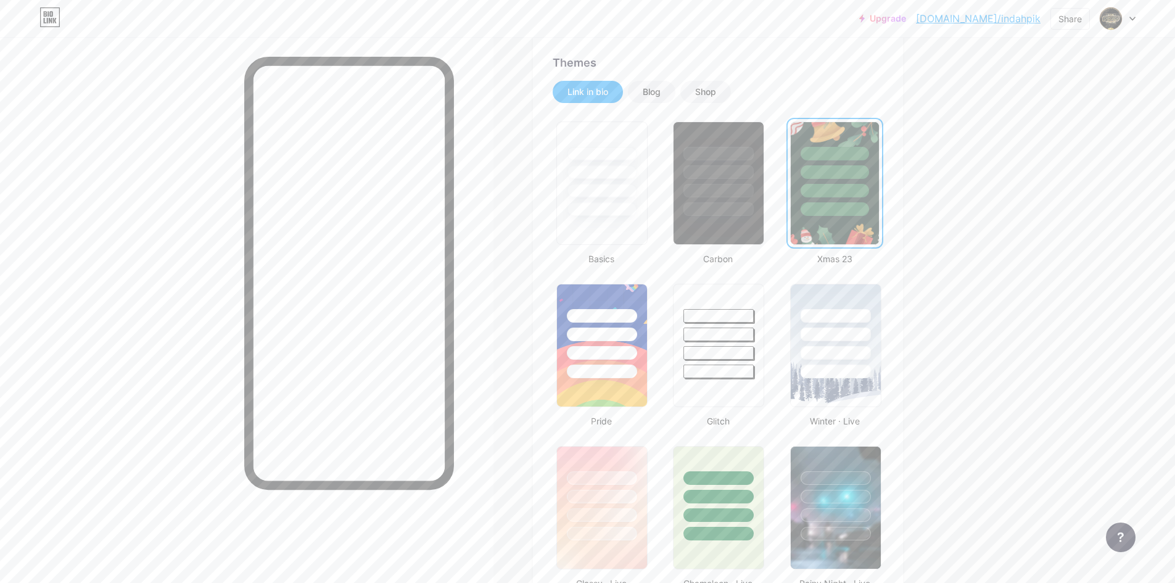
scroll to position [0, 0]
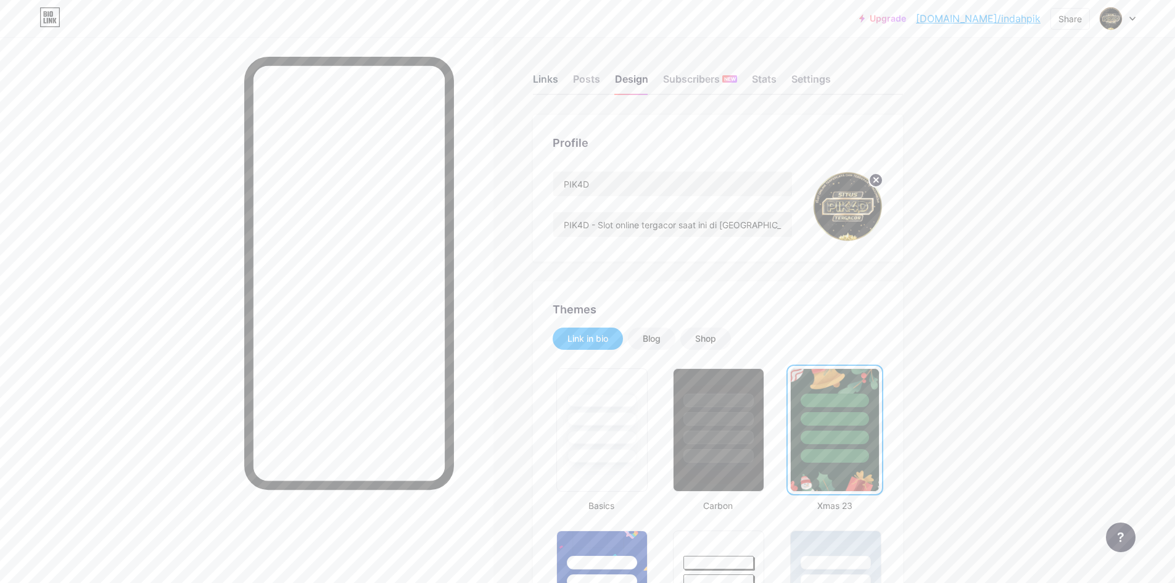
click at [548, 78] on div "Links" at bounding box center [545, 83] width 25 height 22
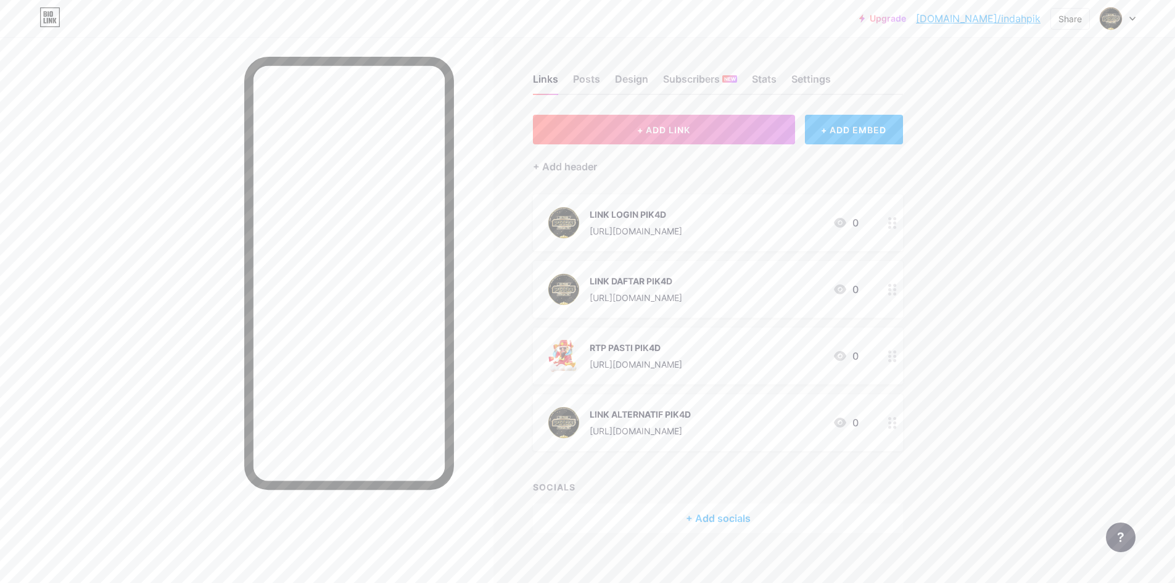
scroll to position [11, 0]
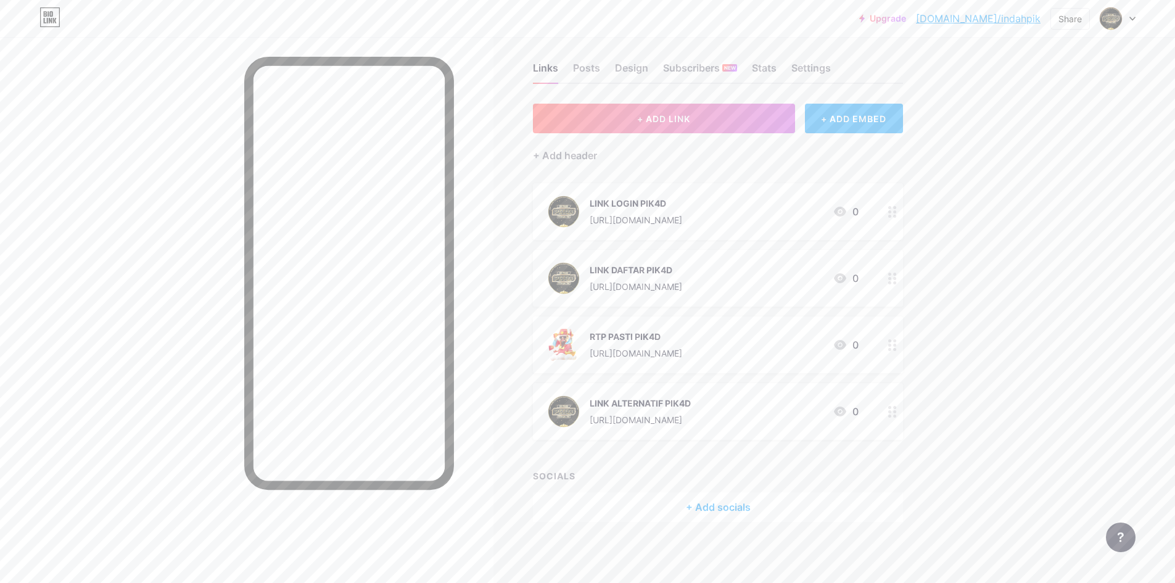
click at [847, 118] on div "+ ADD EMBED" at bounding box center [854, 119] width 98 height 30
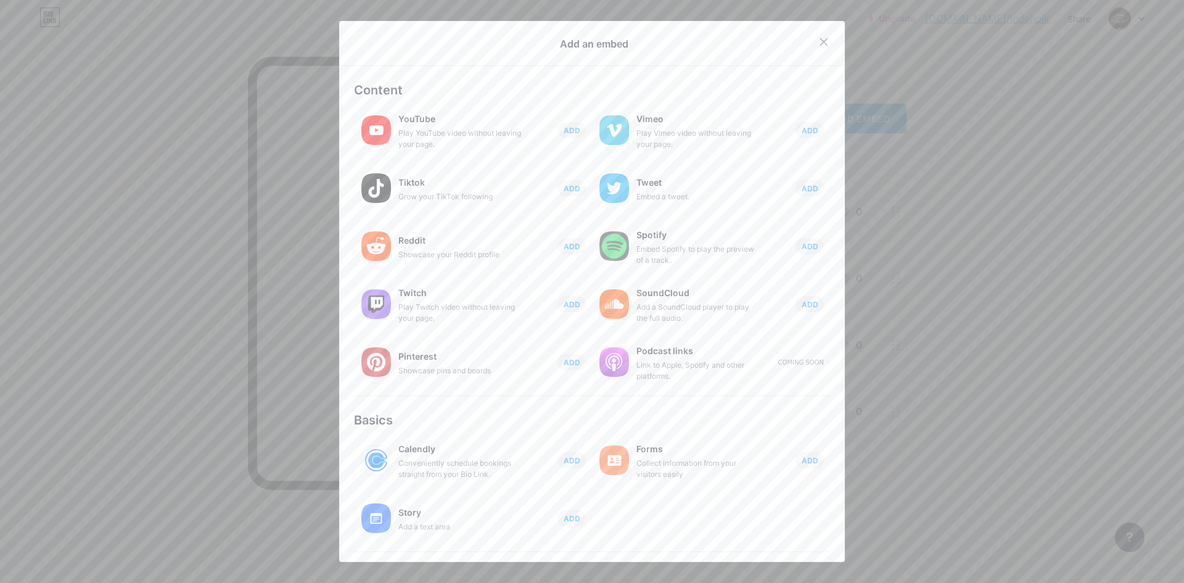
click at [937, 236] on div at bounding box center [592, 291] width 1184 height 583
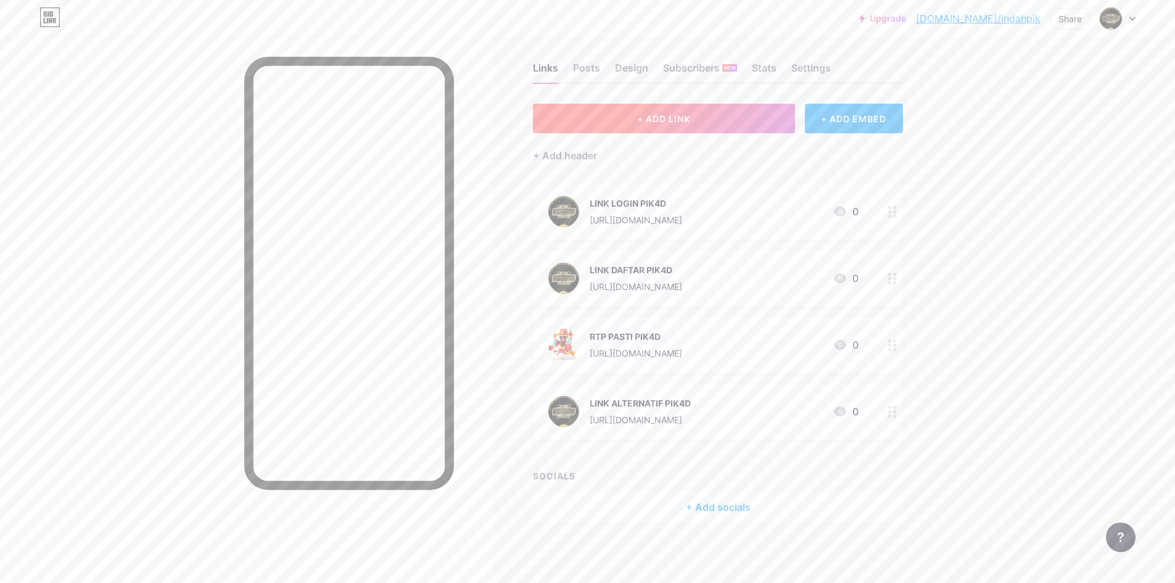
click at [716, 109] on button "+ ADD LINK" at bounding box center [664, 119] width 262 height 30
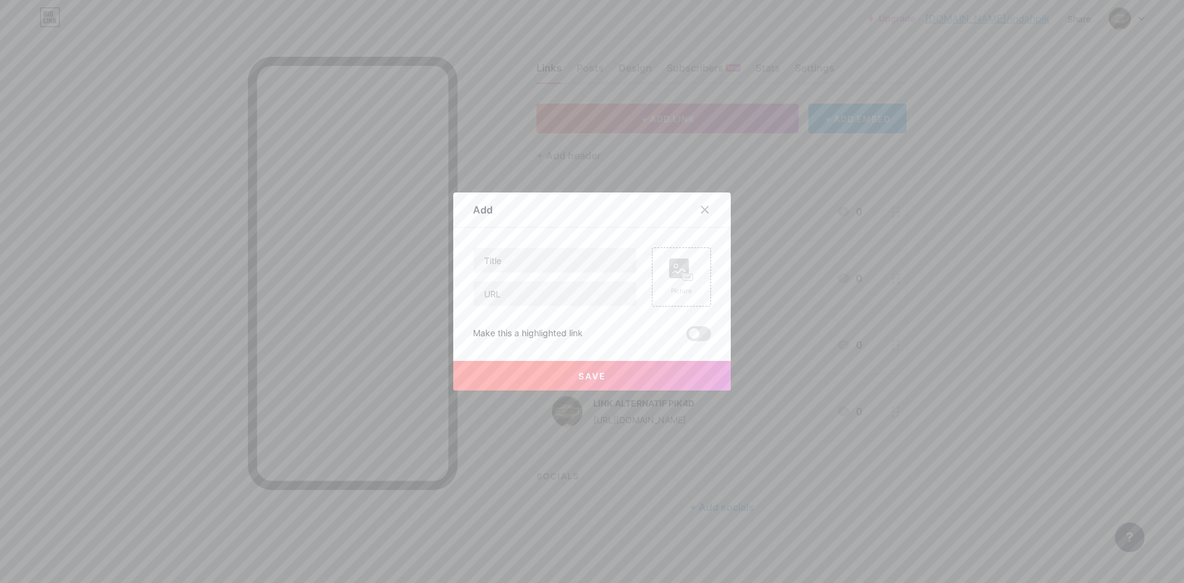
click at [887, 296] on div at bounding box center [592, 291] width 1184 height 583
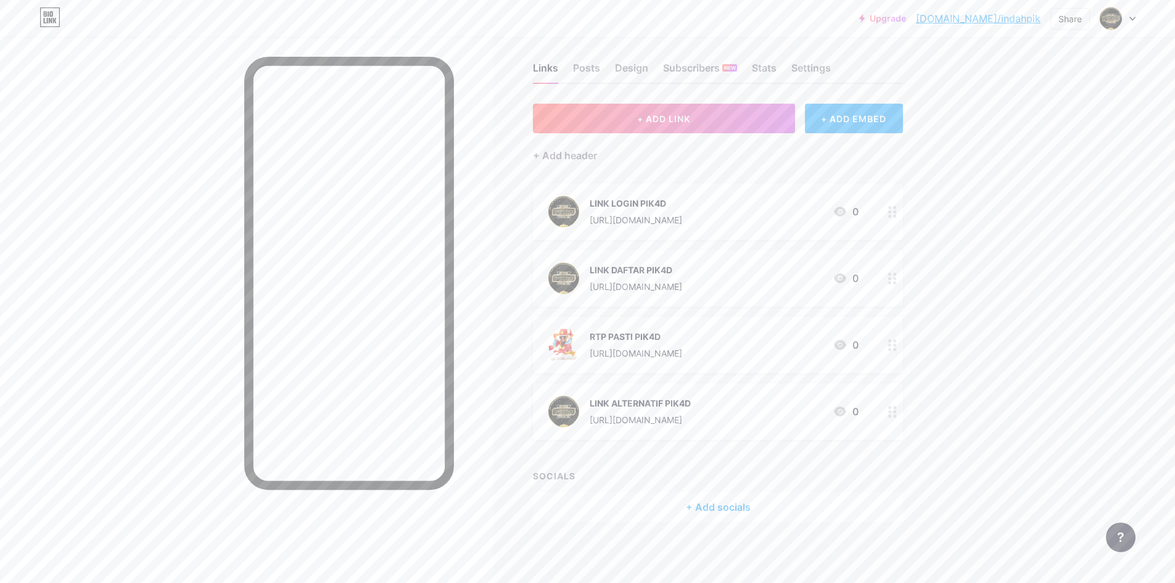
click at [840, 116] on div "+ ADD EMBED" at bounding box center [854, 119] width 98 height 30
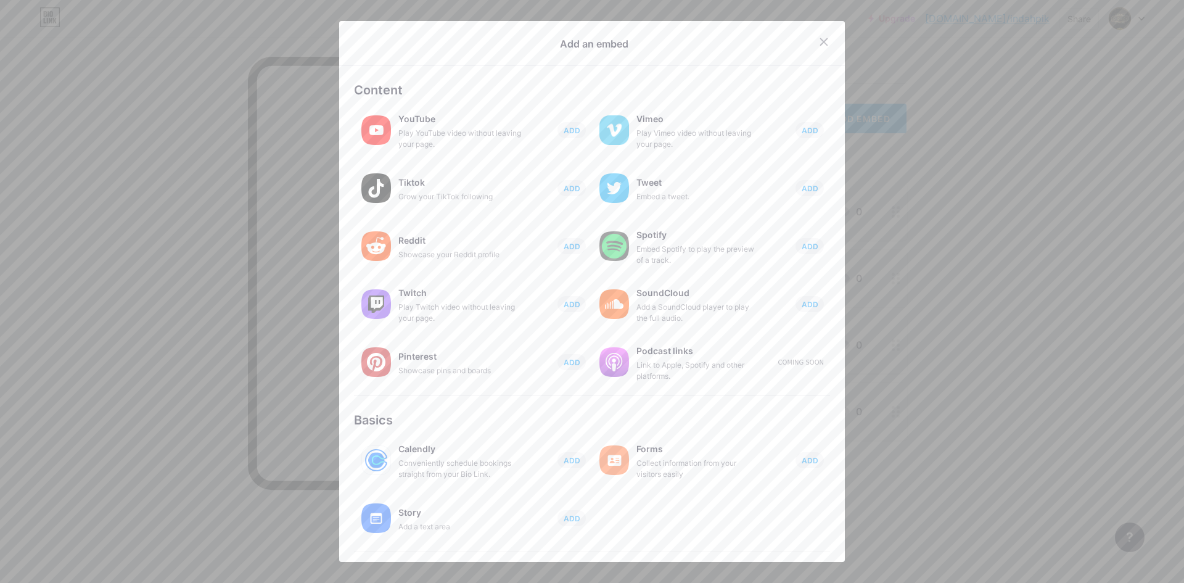
drag, startPoint x: 937, startPoint y: 349, endPoint x: 911, endPoint y: 358, distance: 27.3
click at [937, 349] on div at bounding box center [592, 291] width 1184 height 583
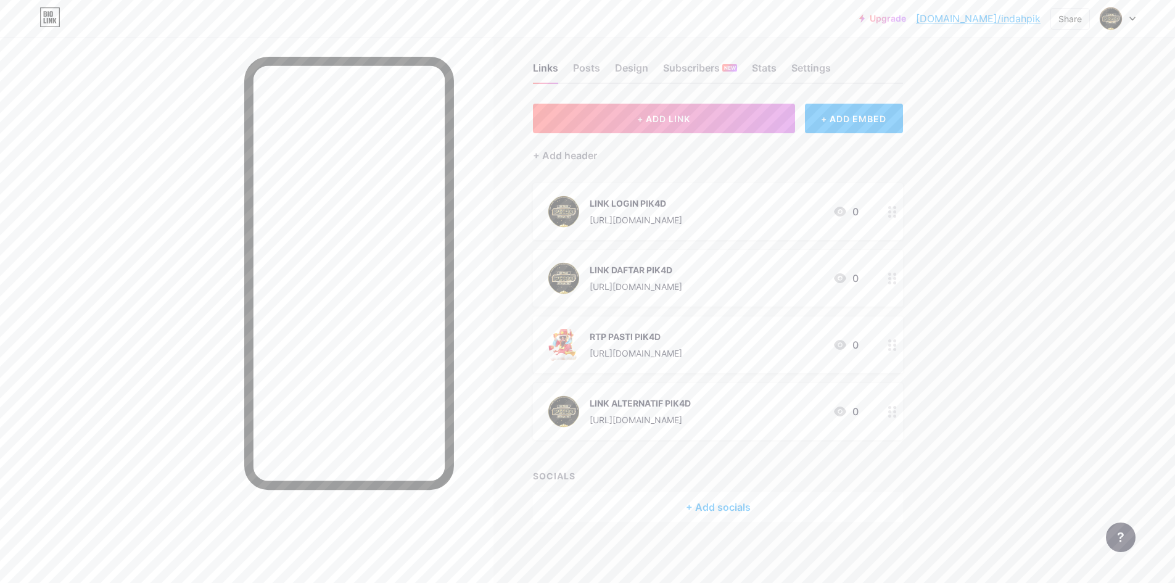
click at [645, 67] on div "Design" at bounding box center [631, 71] width 33 height 22
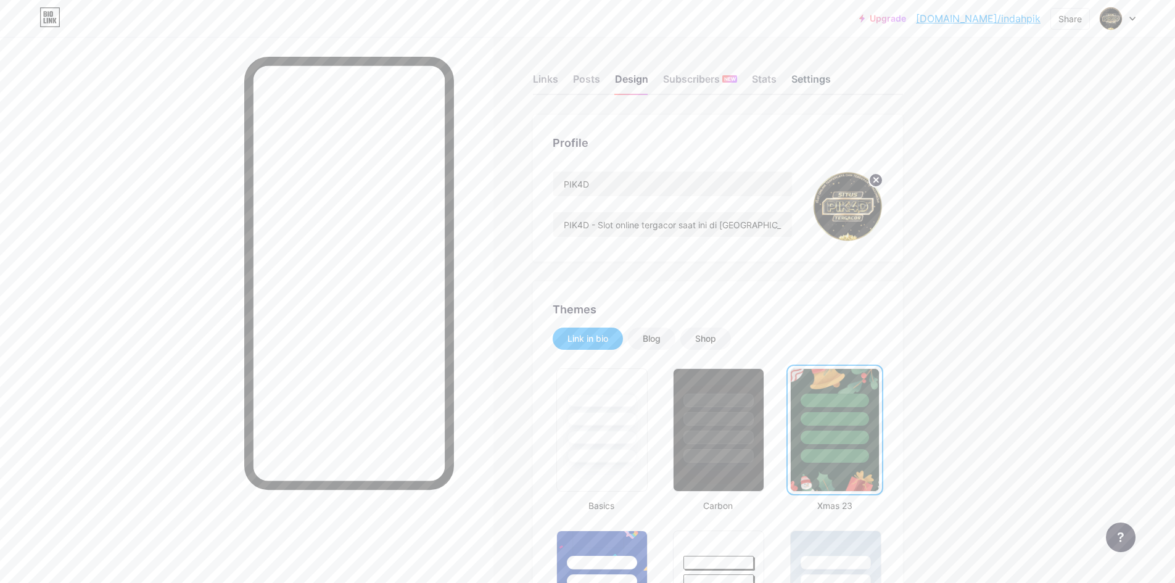
click at [805, 75] on div "Settings" at bounding box center [810, 83] width 39 height 22
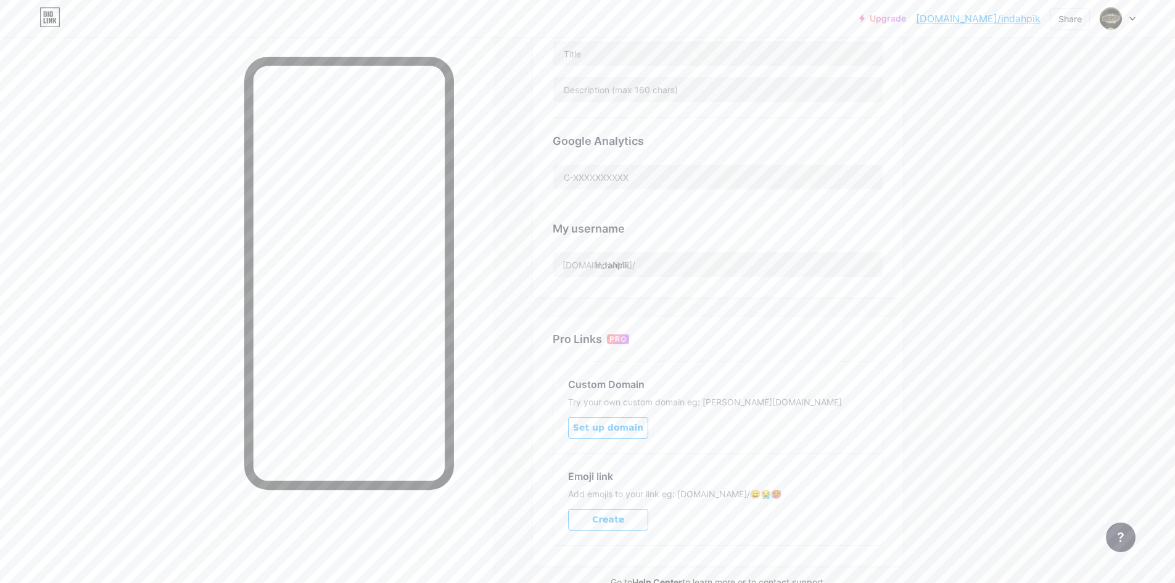
scroll to position [370, 0]
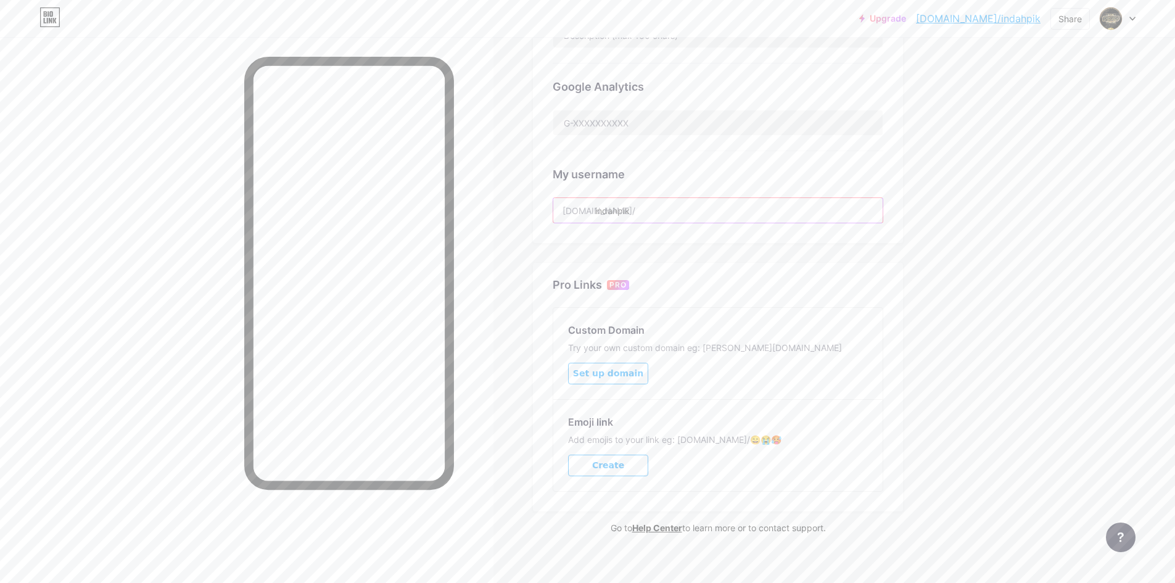
click at [654, 212] on input "indahpik" at bounding box center [717, 210] width 329 height 25
drag, startPoint x: 638, startPoint y: 210, endPoint x: 599, endPoint y: 212, distance: 39.5
click at [599, 212] on input "indahpik" at bounding box center [717, 210] width 329 height 25
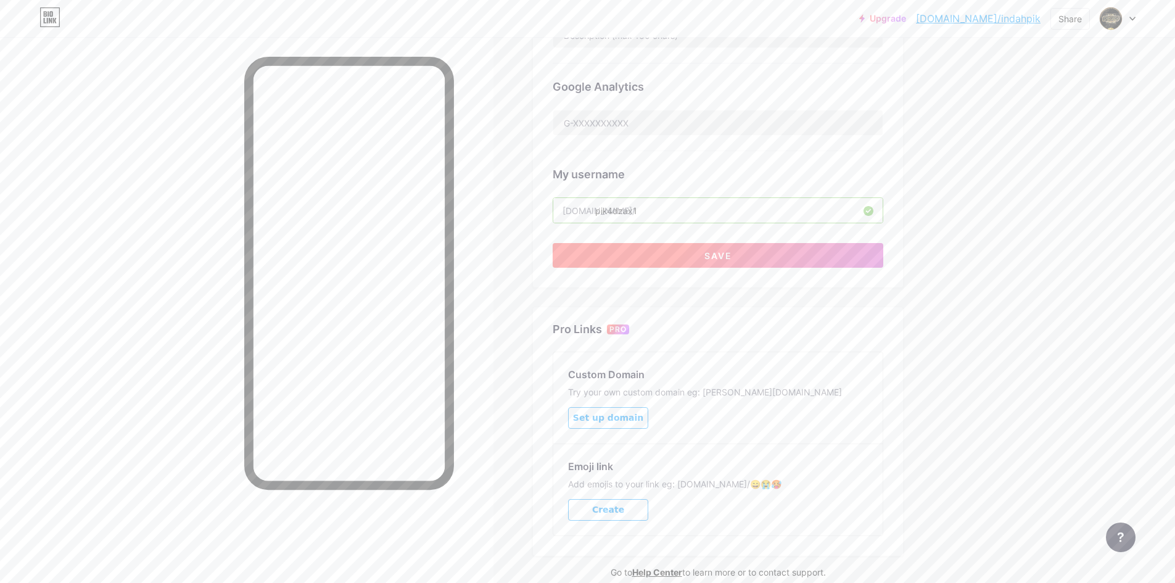
type input "pik4dzax1"
click at [644, 253] on button "Save" at bounding box center [717, 255] width 330 height 25
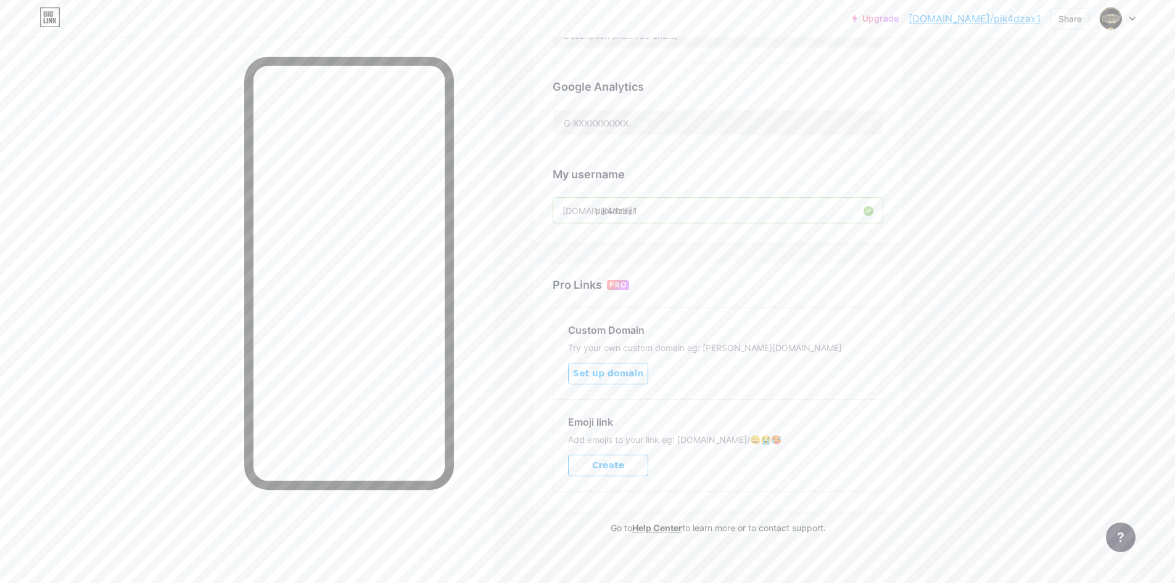
drag, startPoint x: 652, startPoint y: 211, endPoint x: 551, endPoint y: 208, distance: 101.1
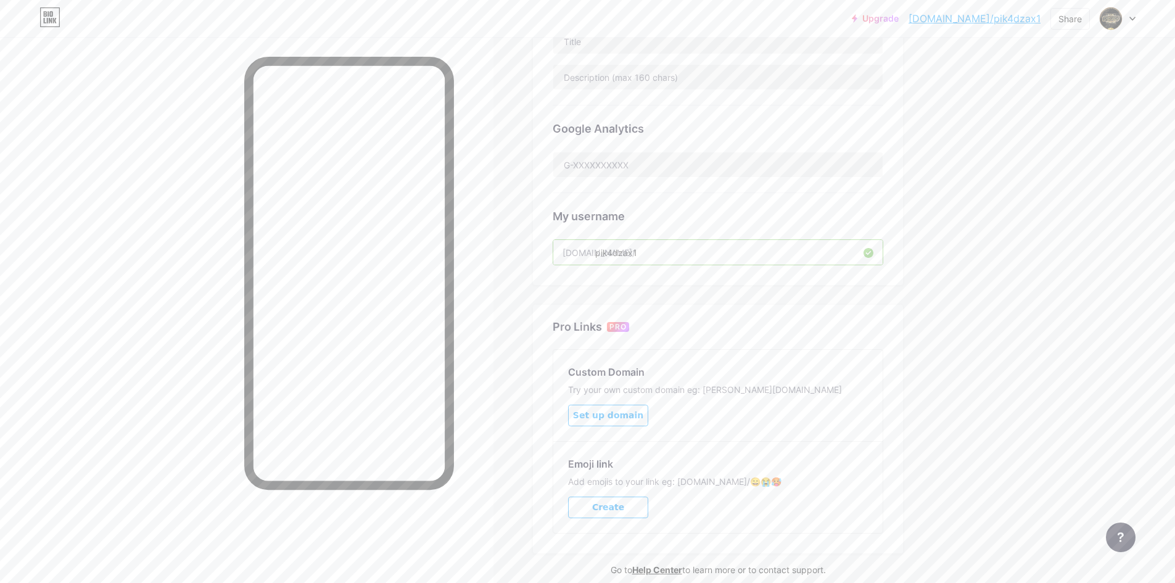
scroll to position [123, 0]
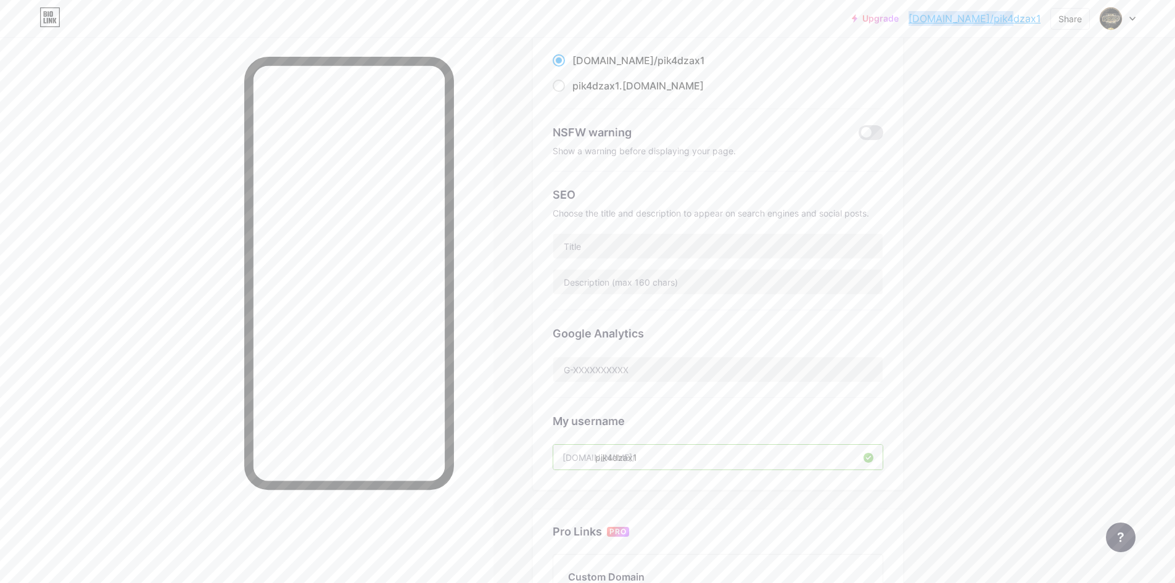
drag, startPoint x: 1044, startPoint y: 17, endPoint x: 954, endPoint y: 27, distance: 91.2
click at [954, 27] on div "Upgrade bio.link/pik4dz... bio.link/pik4dzax1 Share Switch accounts PIK4D bio.l…" at bounding box center [993, 18] width 284 height 22
copy link "bio.link/pik4dzax1"
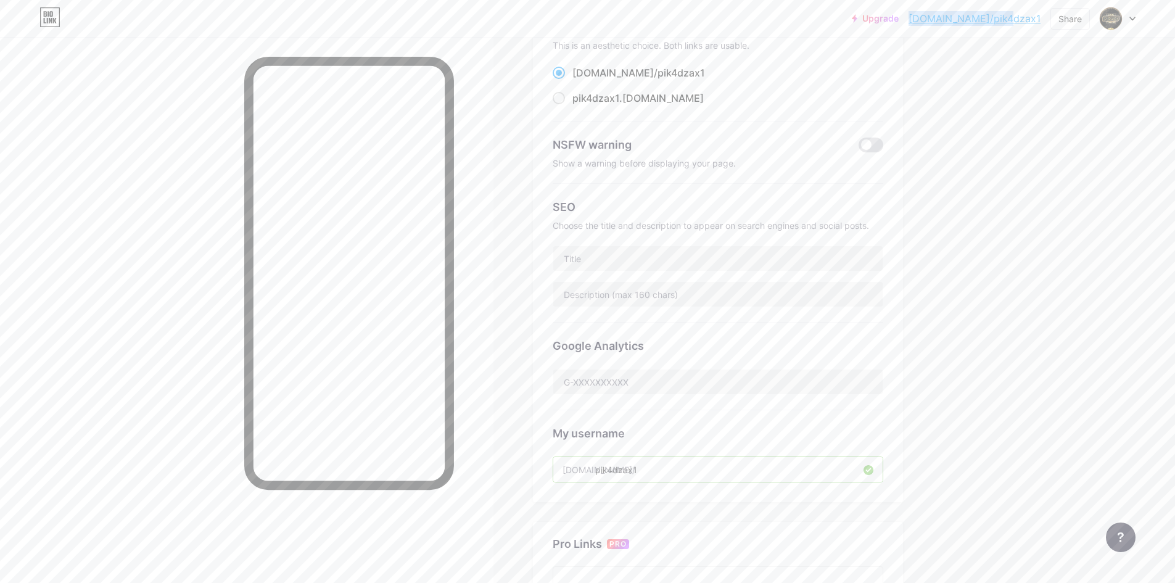
scroll to position [0, 0]
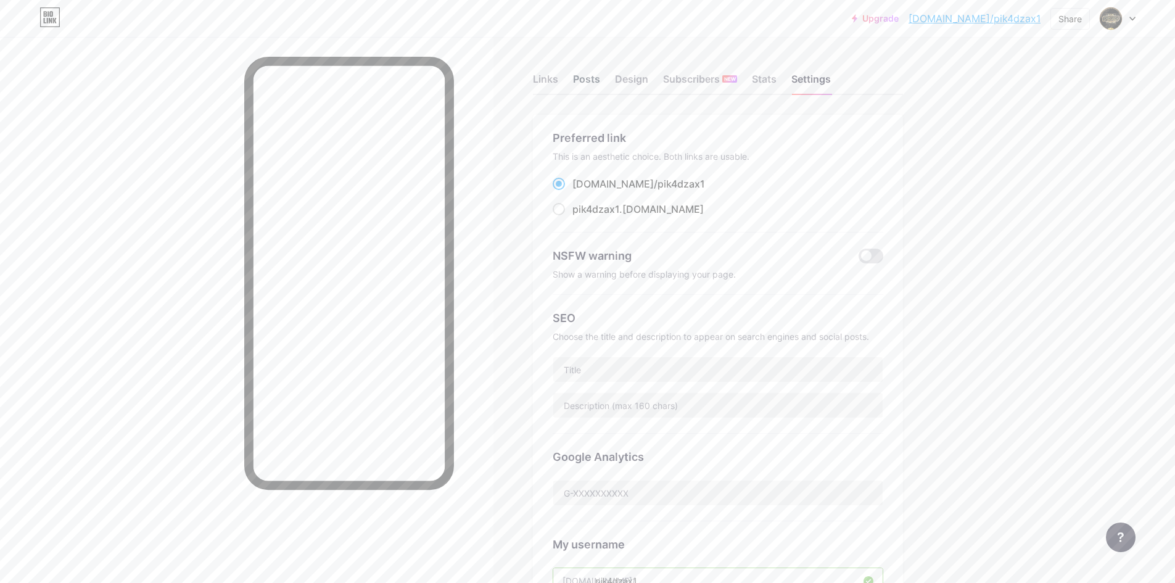
click at [593, 80] on div "Posts" at bounding box center [586, 83] width 27 height 22
click at [558, 82] on div "Links" at bounding box center [545, 83] width 25 height 22
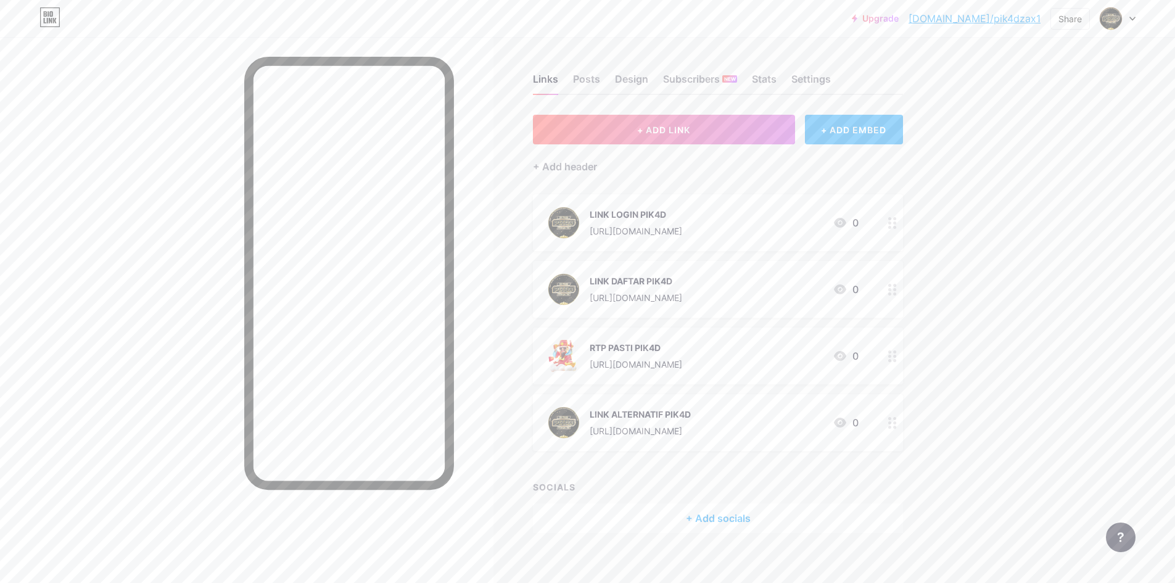
click at [848, 133] on div "+ ADD EMBED" at bounding box center [854, 130] width 98 height 30
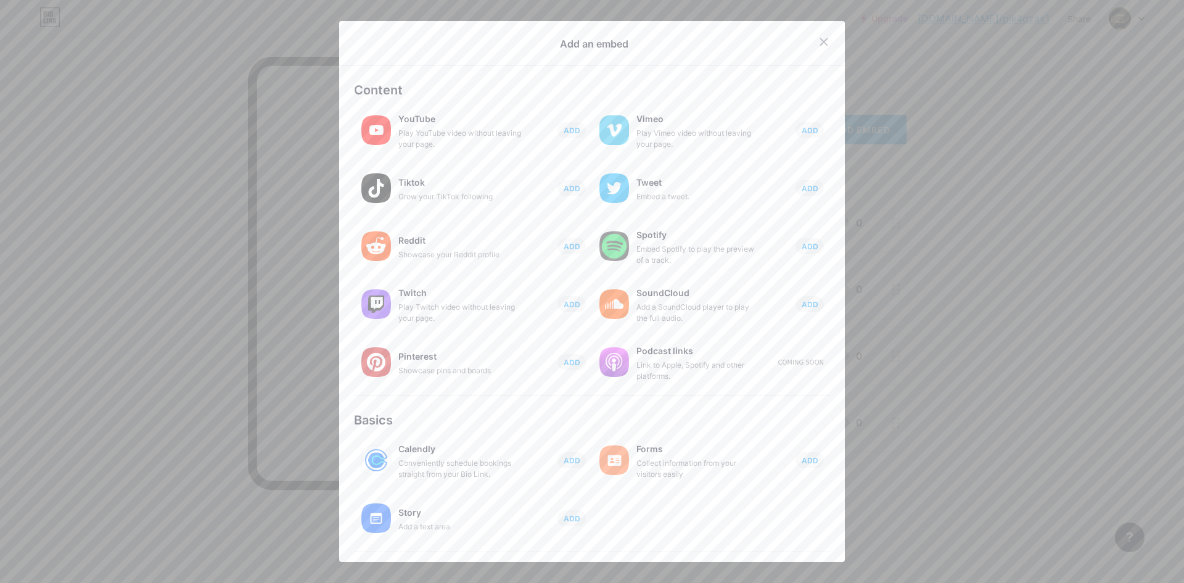
click at [1008, 203] on div at bounding box center [592, 291] width 1184 height 583
